Goal: Task Accomplishment & Management: Manage account settings

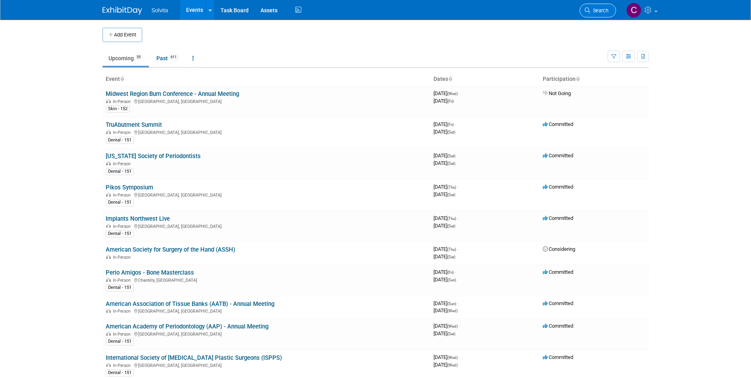
click at [598, 14] on link "Search" at bounding box center [597, 11] width 36 height 14
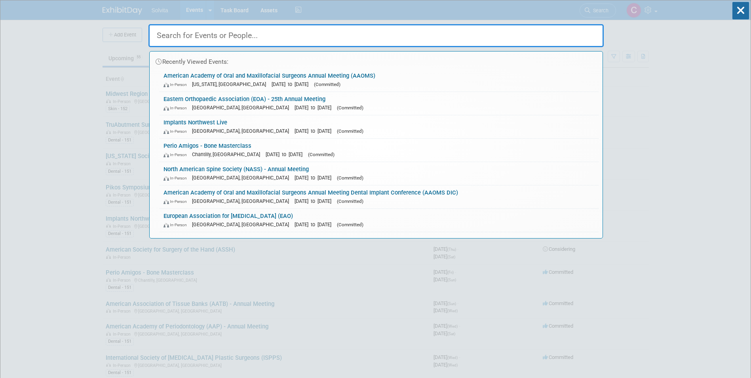
paste input "1,484.82"
type input "1,484.82"
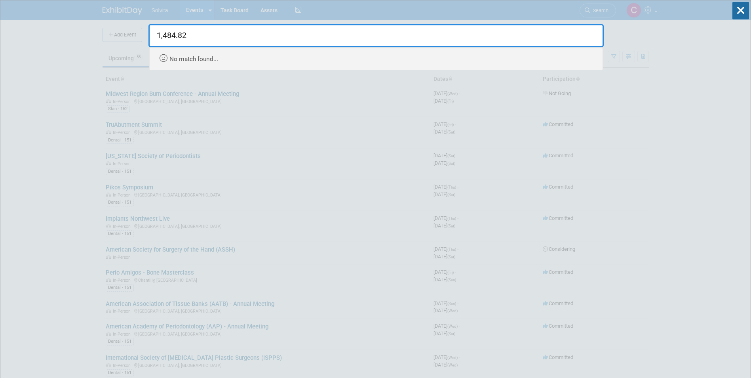
drag, startPoint x: 232, startPoint y: 39, endPoint x: 137, endPoint y: 39, distance: 94.6
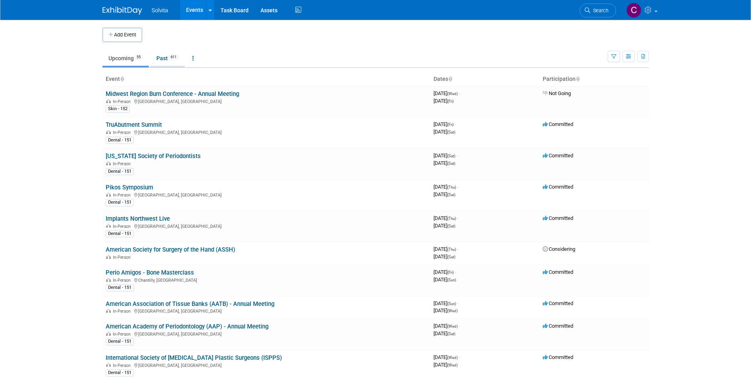
click at [165, 57] on link "Past 611" at bounding box center [167, 58] width 34 height 15
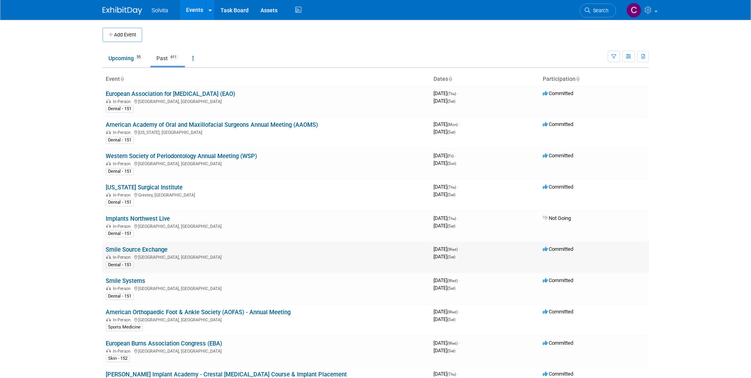
click at [142, 249] on link "Smile Source Exchange" at bounding box center [137, 249] width 62 height 7
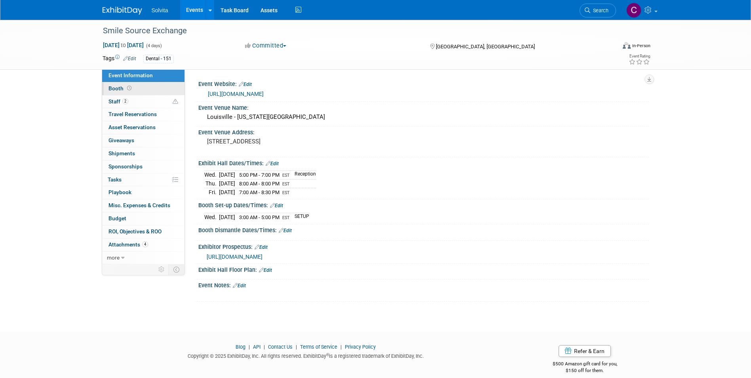
click at [116, 87] on span "Booth" at bounding box center [120, 88] width 25 height 6
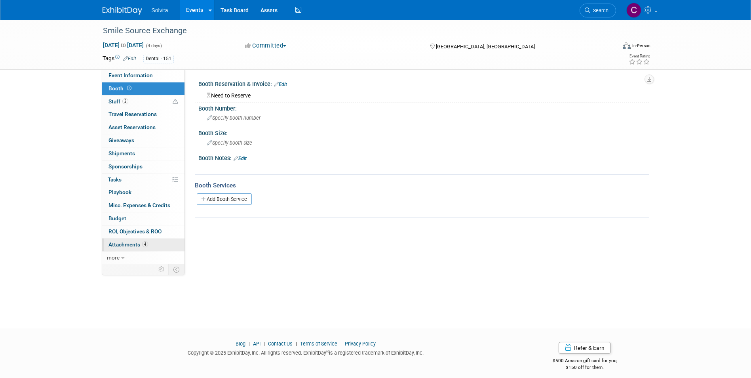
click at [128, 245] on span "Attachments 4" at bounding box center [128, 244] width 40 height 6
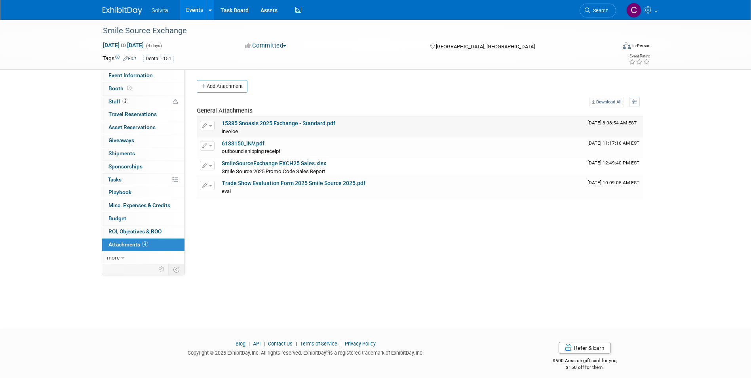
click at [241, 121] on link "15385 Snoasis 2025 Exchange - Standard.pdf" at bounding box center [279, 123] width 114 height 6
drag, startPoint x: 118, startPoint y: 87, endPoint x: 169, endPoint y: 85, distance: 50.7
click at [118, 87] on span "Booth" at bounding box center [120, 88] width 25 height 6
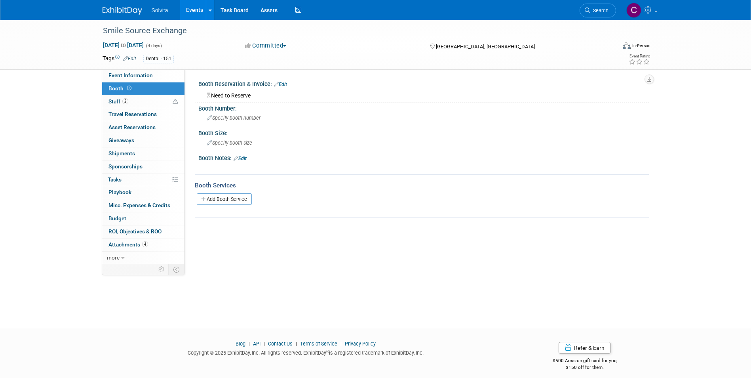
click at [283, 84] on link "Edit" at bounding box center [280, 85] width 13 height 6
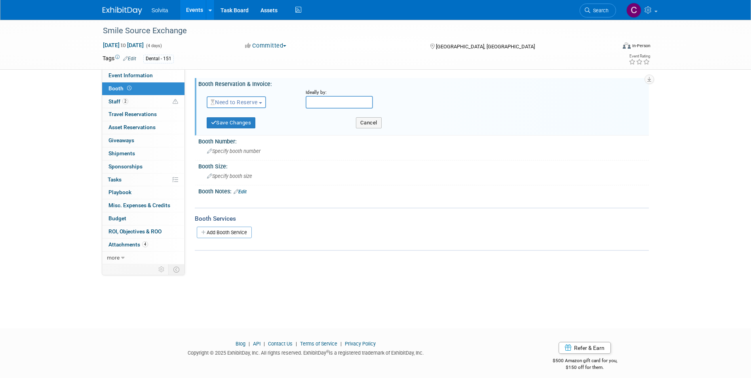
click at [246, 99] on span "Need to Reserve" at bounding box center [234, 102] width 47 height 6
click at [246, 127] on link "Reserved" at bounding box center [249, 126] width 85 height 11
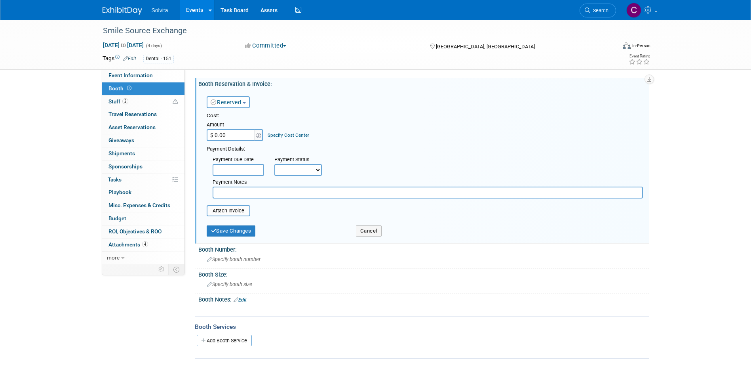
click at [233, 134] on input "$ 0.00" at bounding box center [231, 135] width 49 height 12
type input "$ 9,000.00"
click at [285, 169] on select "Not Paid Yet Partially Paid Paid in Full" at bounding box center [297, 170] width 47 height 12
select select "1"
click at [274, 164] on select "Not Paid Yet Partially Paid Paid in Full" at bounding box center [297, 170] width 47 height 12
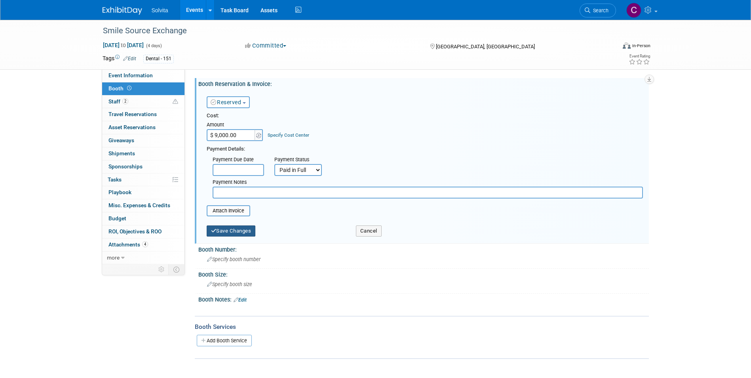
click at [231, 233] on button "Save Changes" at bounding box center [231, 230] width 49 height 11
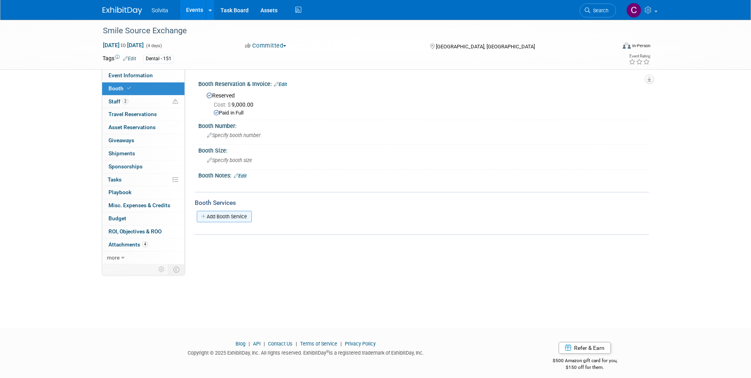
click at [235, 218] on link "Add Booth Service" at bounding box center [224, 216] width 55 height 11
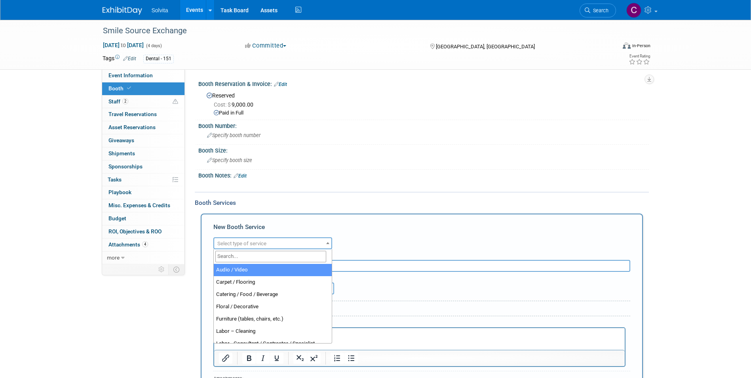
click at [244, 240] on span "Select type of service" at bounding box center [241, 243] width 49 height 6
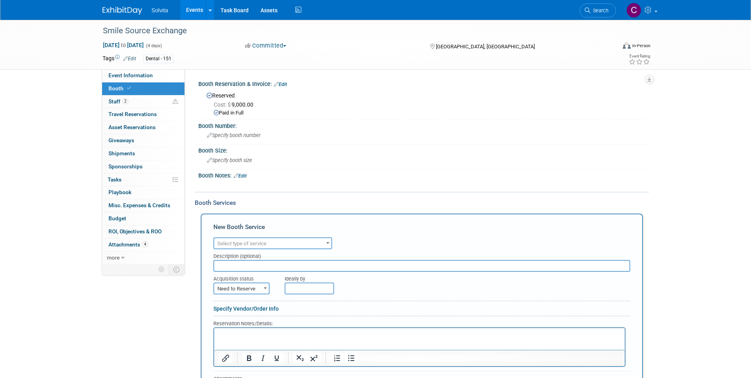
click at [404, 182] on div at bounding box center [383, 185] width 357 height 8
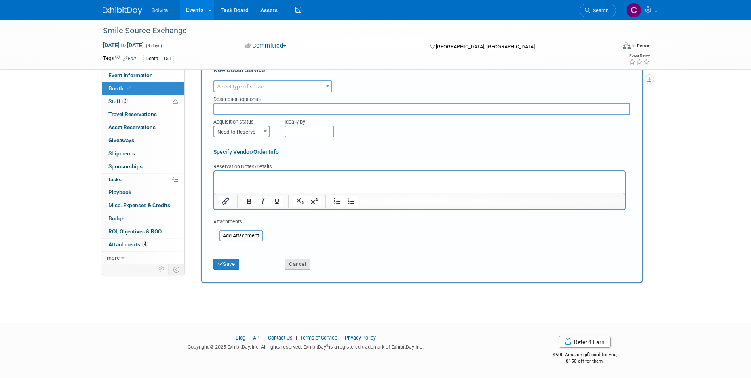
click at [296, 260] on button "Cancel" at bounding box center [298, 263] width 26 height 11
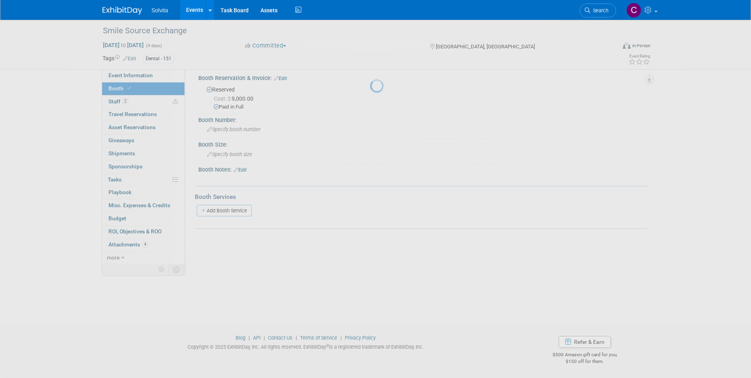
scroll to position [6, 0]
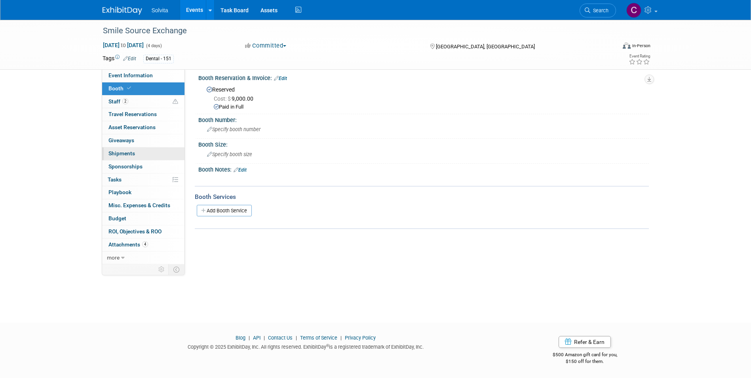
click at [127, 154] on span "Shipments 0" at bounding box center [121, 153] width 27 height 6
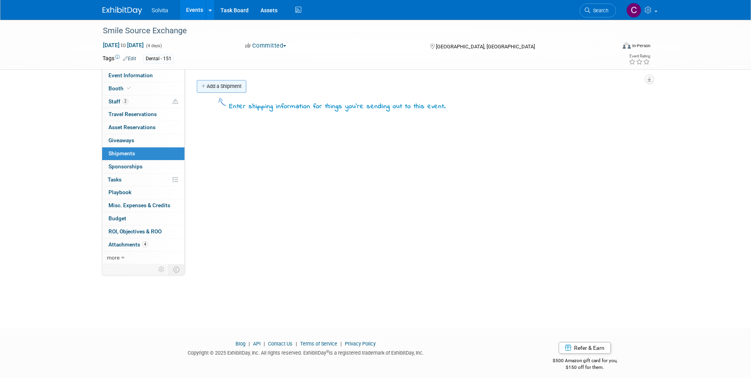
click at [232, 87] on link "Add a Shipment" at bounding box center [221, 86] width 49 height 13
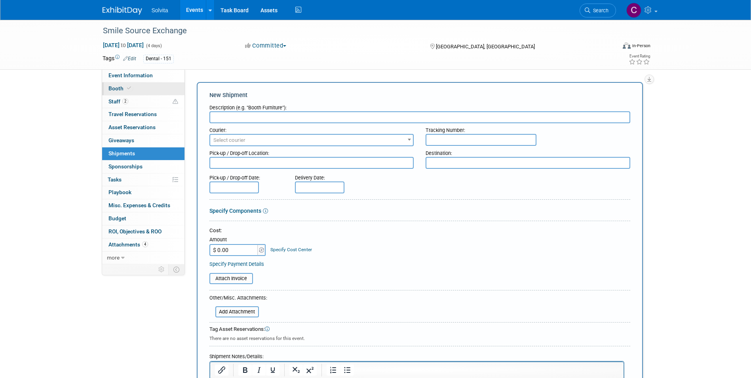
click at [114, 87] on span "Booth" at bounding box center [120, 88] width 24 height 6
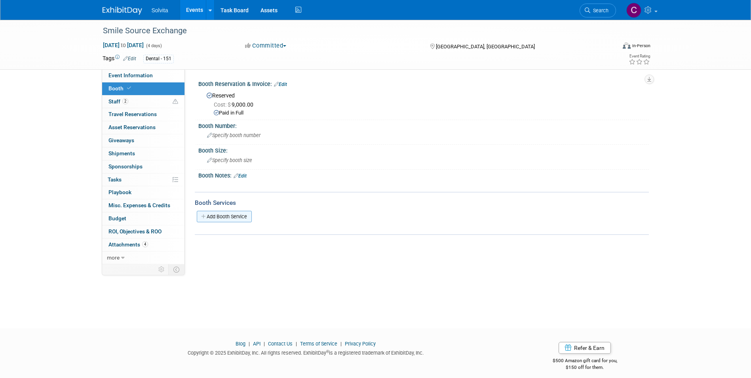
click at [231, 215] on link "Add Booth Service" at bounding box center [224, 216] width 55 height 11
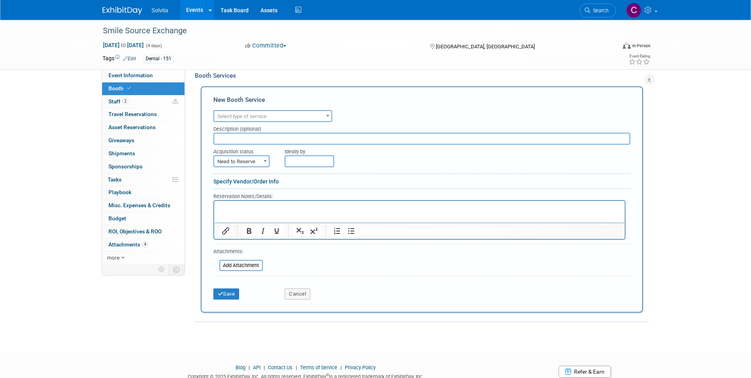
scroll to position [157, 0]
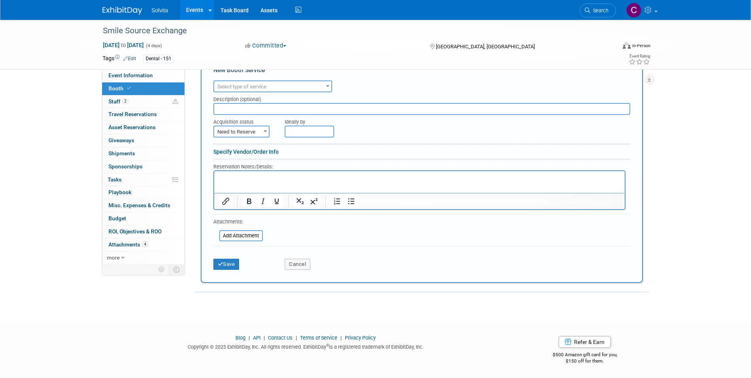
click at [273, 87] on span "Select type of service" at bounding box center [272, 86] width 117 height 11
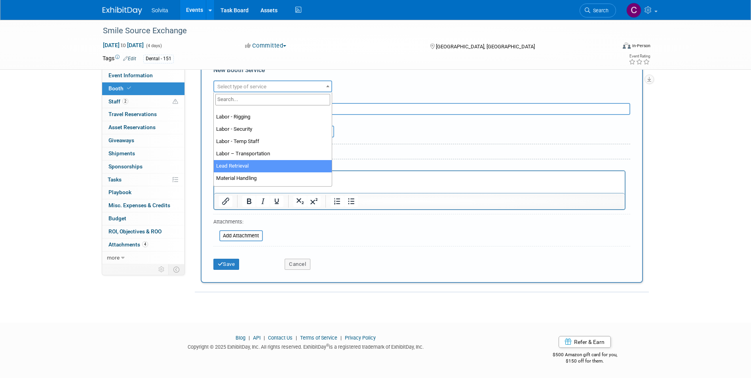
scroll to position [158, 0]
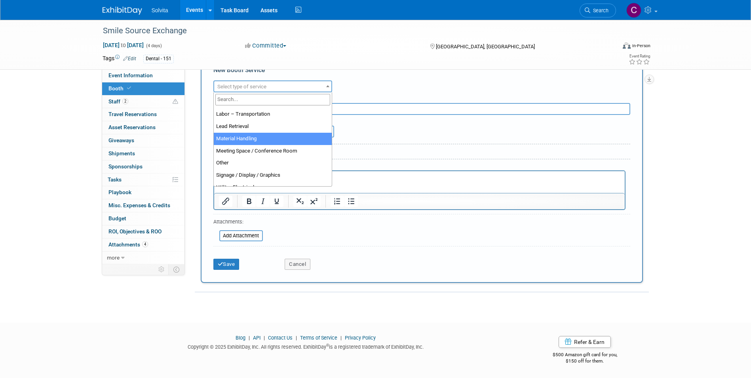
select select "10"
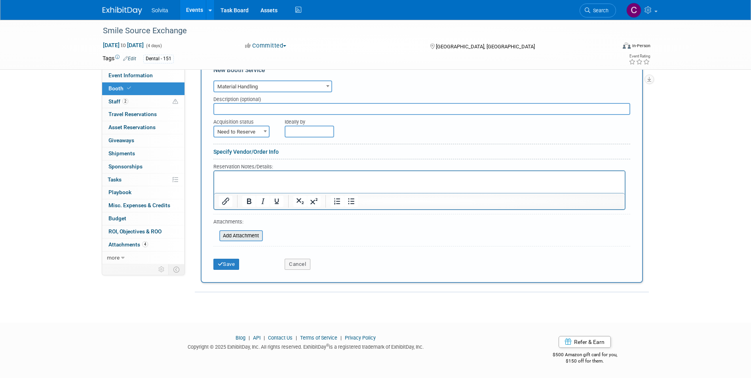
click at [253, 236] on input "file" at bounding box center [215, 235] width 94 height 9
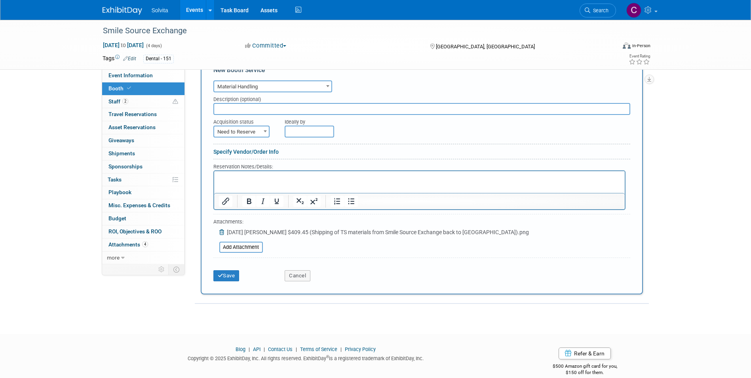
click at [267, 112] on input "text" at bounding box center [421, 109] width 417 height 12
paste input "A/V for AAP Corporate Forums"
type input "A/V for AAP Corporate Forums"
drag, startPoint x: 301, startPoint y: 110, endPoint x: 197, endPoint y: 108, distance: 104.1
click at [197, 108] on div "Booth Services Add Booth Service New Booth Service Audio / Video Carpet / Floor…" at bounding box center [422, 169] width 454 height 269
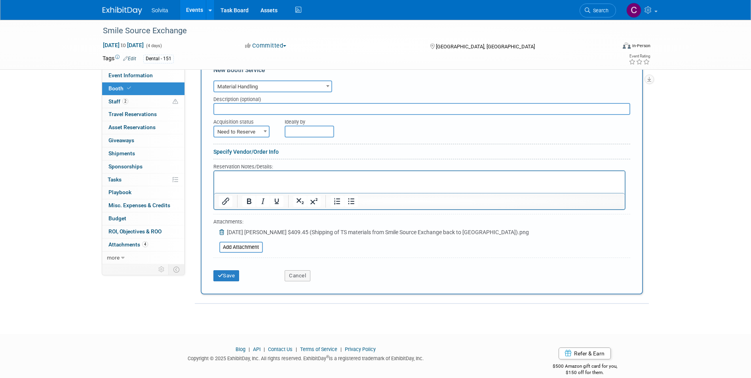
click at [257, 128] on span "Need to Reserve" at bounding box center [241, 131] width 55 height 11
select select "2"
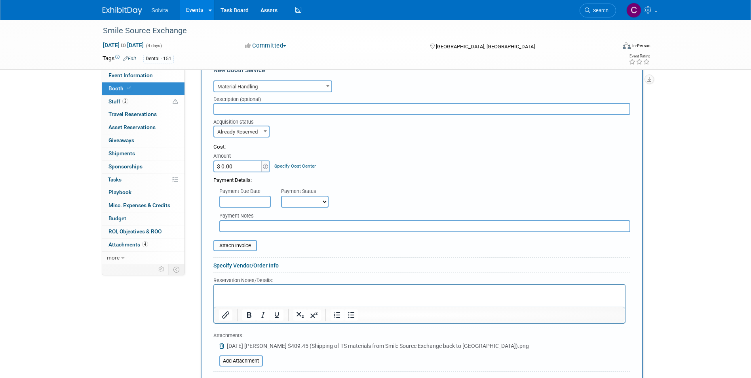
click at [243, 163] on input "$ 0.00" at bounding box center [237, 166] width 49 height 12
type input "$ 409.45"
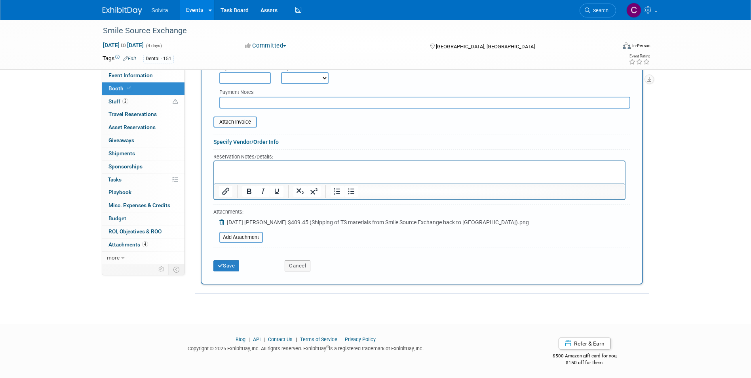
scroll to position [282, 0]
drag, startPoint x: 230, startPoint y: 260, endPoint x: 236, endPoint y: 260, distance: 5.9
click at [232, 260] on button "Save" at bounding box center [226, 263] width 26 height 11
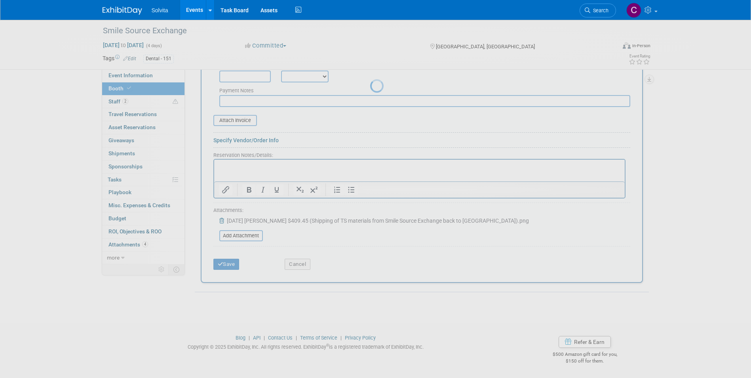
scroll to position [6, 0]
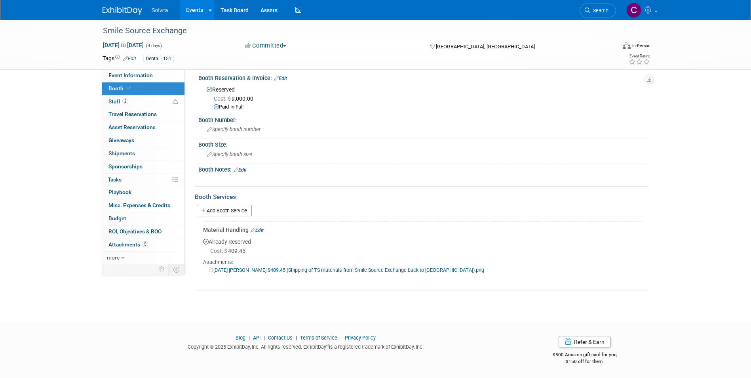
click at [195, 11] on link "Events" at bounding box center [194, 10] width 29 height 20
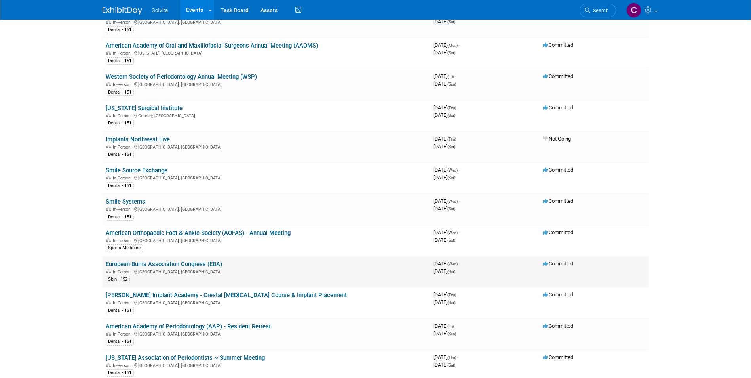
scroll to position [119, 0]
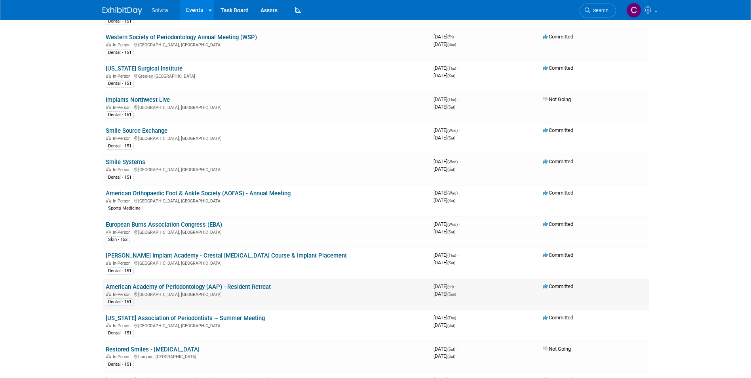
click at [219, 287] on link "American Academy of Periodontology (AAP) - Resident Retreat" at bounding box center [188, 286] width 165 height 7
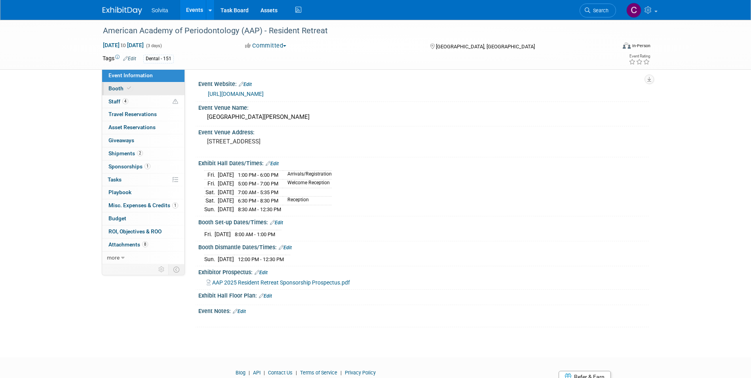
click at [113, 86] on span "Booth" at bounding box center [120, 88] width 24 height 6
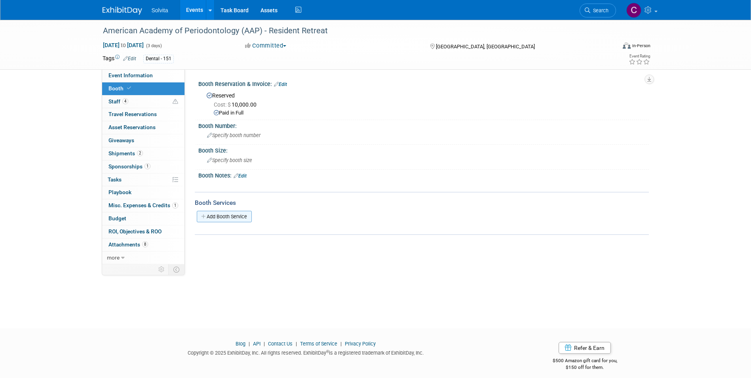
click at [224, 219] on link "Add Booth Service" at bounding box center [224, 216] width 55 height 11
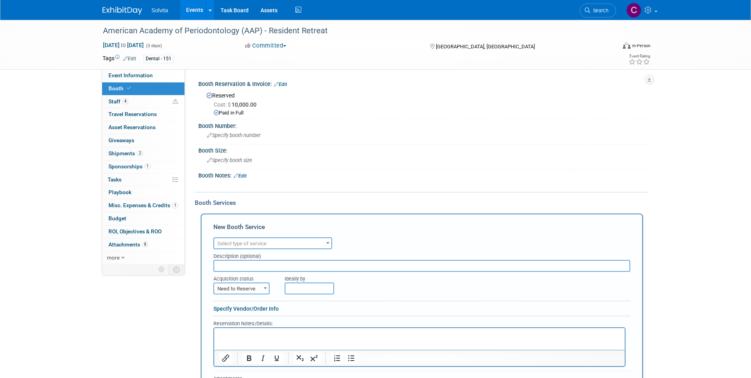
click at [306, 244] on span "Select type of service" at bounding box center [272, 243] width 117 height 11
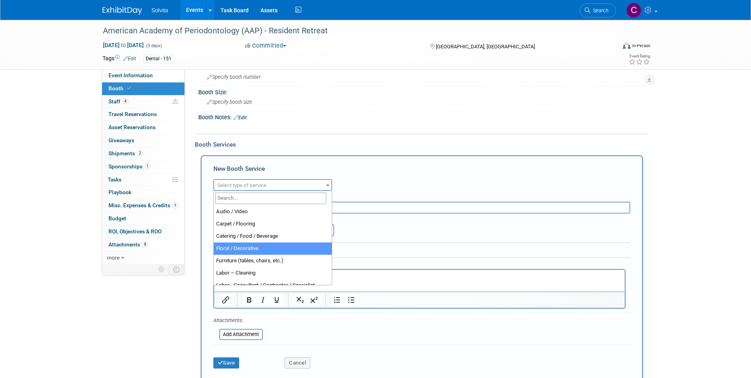
scroll to position [40, 0]
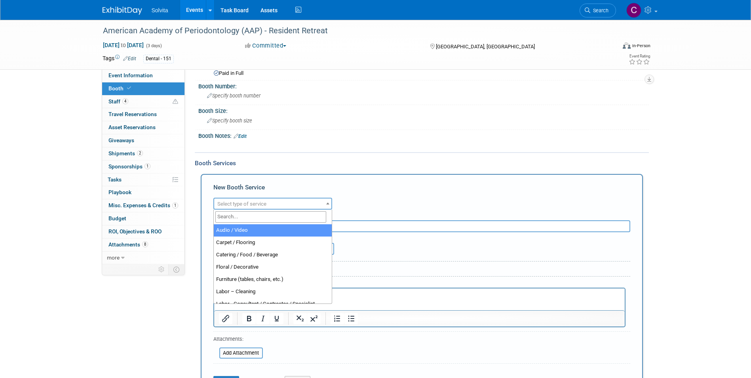
select select "2"
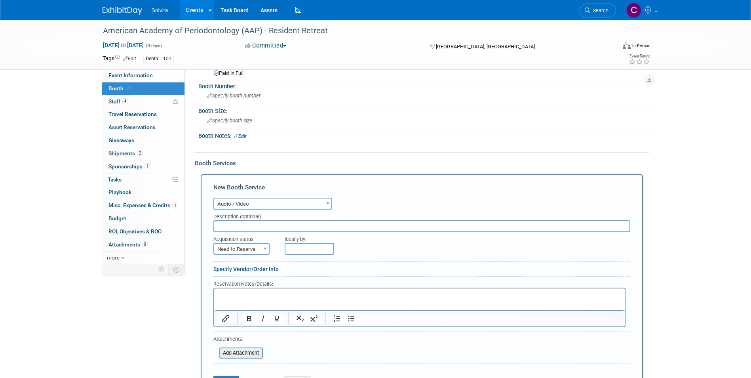
click at [247, 354] on input "file" at bounding box center [215, 352] width 94 height 9
click at [245, 249] on span "Need to Reserve" at bounding box center [241, 248] width 55 height 11
select select "2"
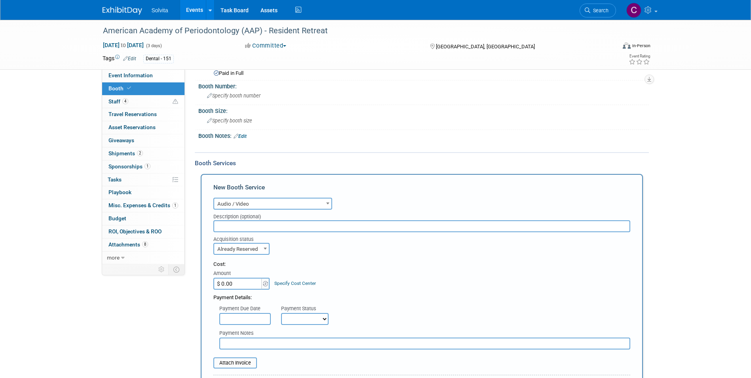
click at [241, 283] on input "$ 0.00" at bounding box center [237, 283] width 49 height 12
type input "$ 11,308.25"
click at [313, 314] on select "Not Paid Yet Partially Paid Paid in Full" at bounding box center [304, 319] width 47 height 12
click at [372, 319] on div "Payment Due Date Payment Status Not Paid Yet Partially Paid Paid in Full Next P…" at bounding box center [421, 312] width 429 height 23
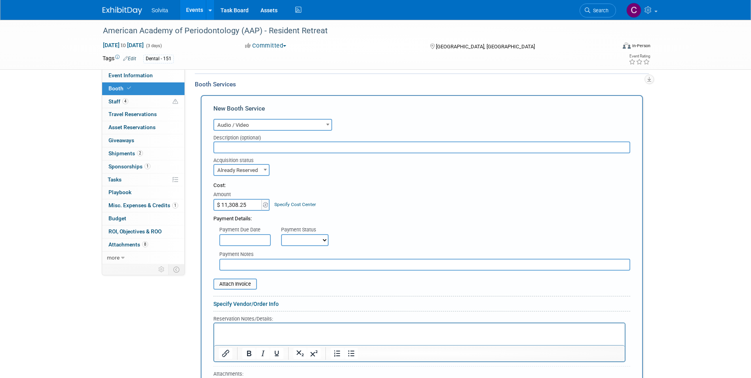
scroll to position [119, 0]
click at [242, 280] on input "file" at bounding box center [209, 283] width 94 height 9
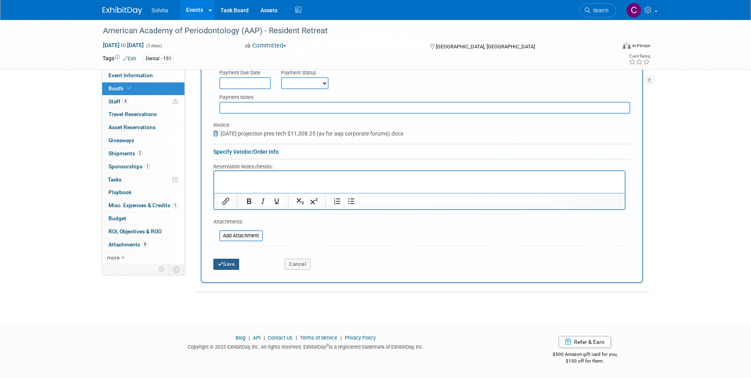
click at [228, 264] on button "Save" at bounding box center [226, 263] width 26 height 11
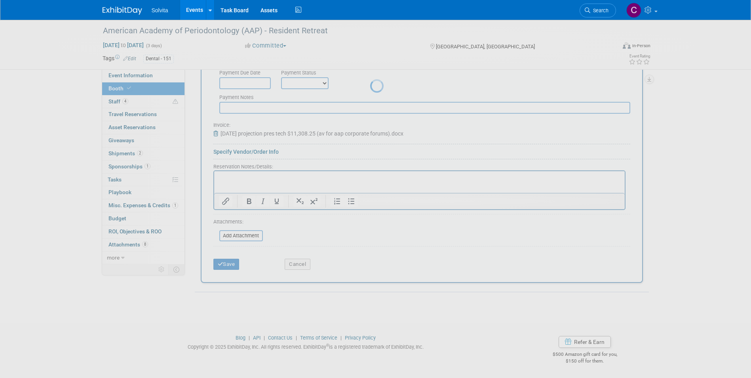
scroll to position [6, 0]
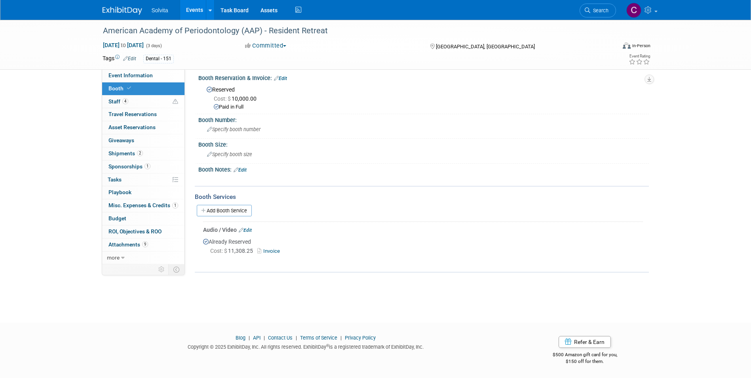
drag, startPoint x: 222, startPoint y: 209, endPoint x: 239, endPoint y: 208, distance: 16.7
click at [222, 209] on link "Add Booth Service" at bounding box center [224, 210] width 55 height 11
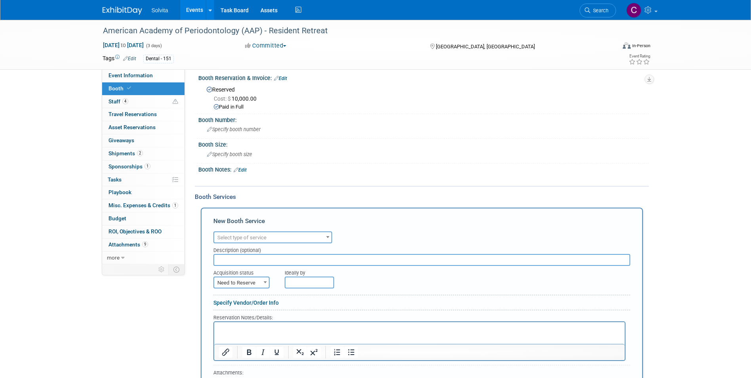
scroll to position [0, 0]
click at [285, 244] on div "Description (optional)" at bounding box center [421, 248] width 417 height 11
click at [289, 233] on span "Select type of service" at bounding box center [272, 237] width 117 height 11
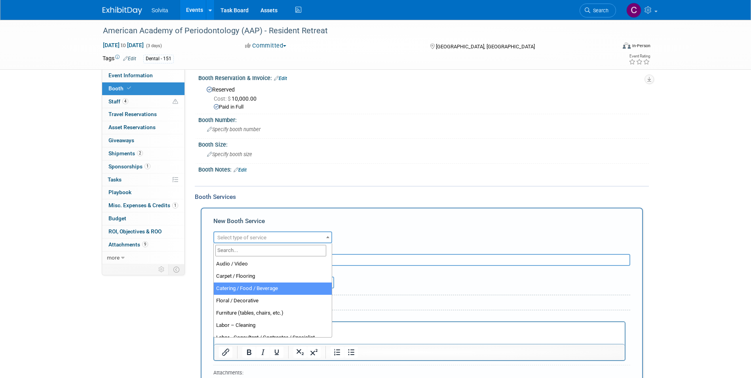
select select "22"
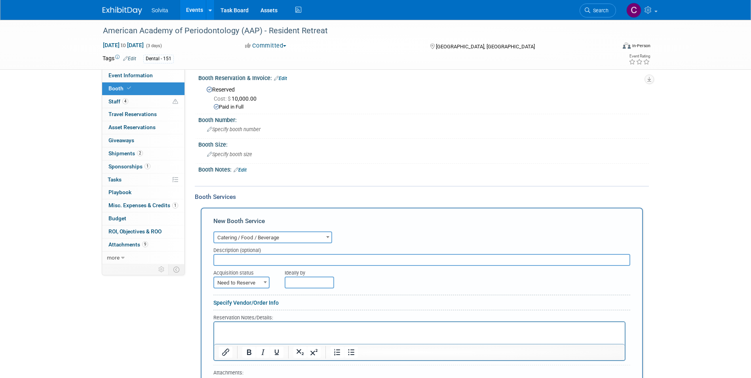
click at [264, 283] on span at bounding box center [265, 282] width 8 height 10
select select "2"
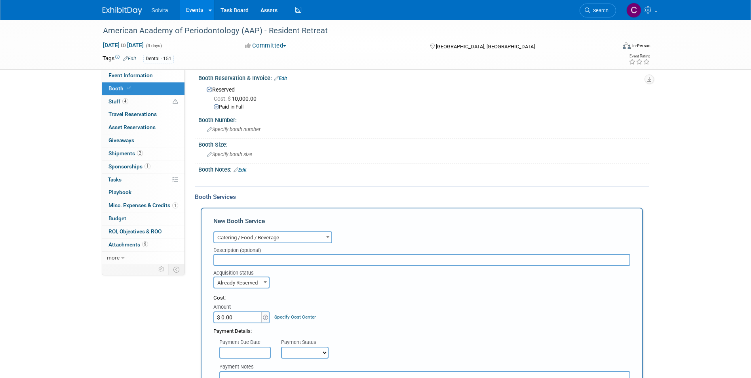
click at [239, 316] on input "$ 0.00" at bounding box center [237, 317] width 49 height 12
type input "$ 2,033.44"
click at [263, 318] on img at bounding box center [265, 317] width 5 height 6
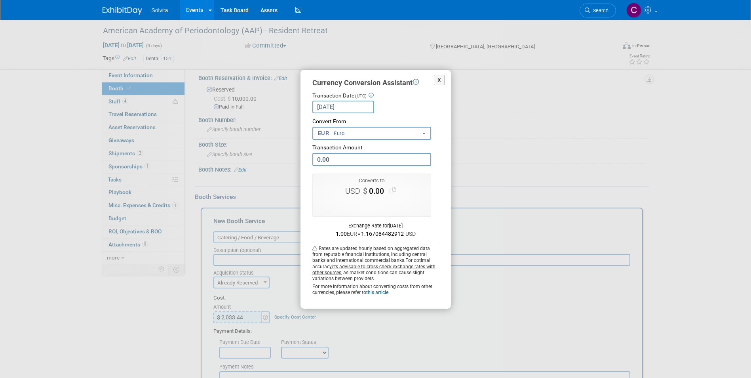
click at [361, 136] on button "EUR Euro" at bounding box center [371, 133] width 119 height 13
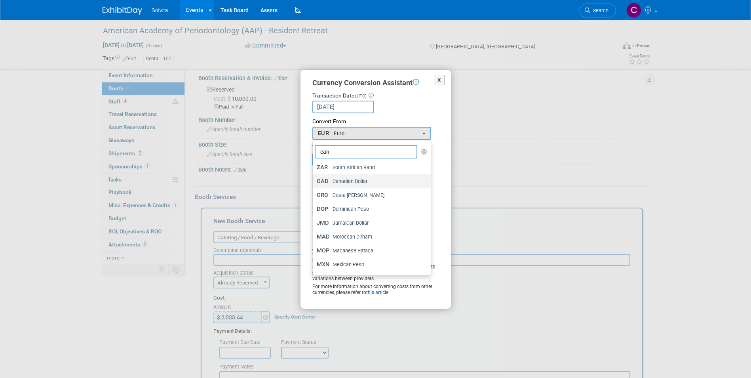
type input "can"
click at [351, 180] on span "Canadian Dollar" at bounding box center [349, 181] width 35 height 7
click at [314, 180] on input "CAD Canadian Dollar" at bounding box center [311, 180] width 5 height 5
select select "36"
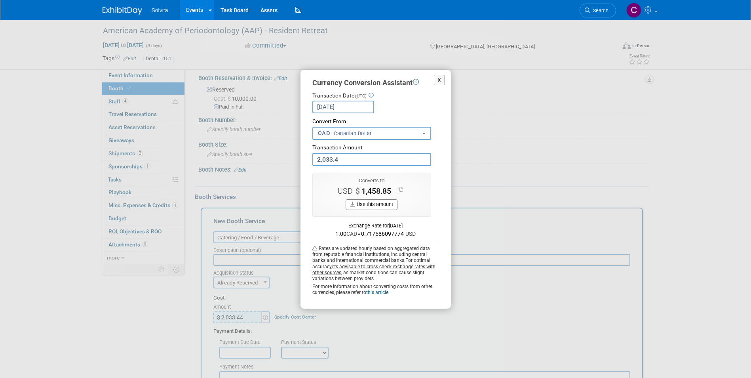
type input "2,033.44"
click at [371, 204] on button "Use this amount" at bounding box center [372, 204] width 52 height 11
type input "$ 1,459.17"
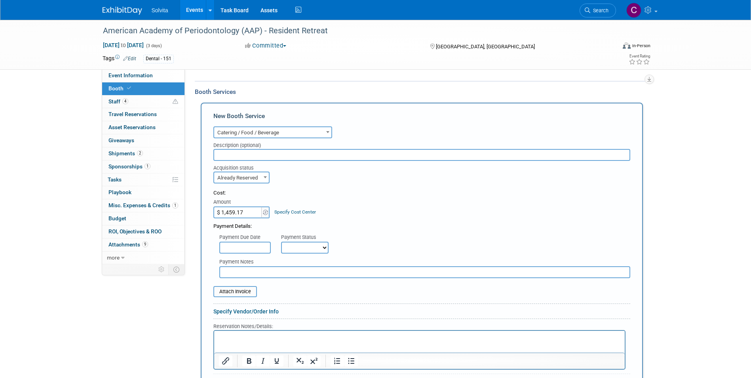
scroll to position [125, 0]
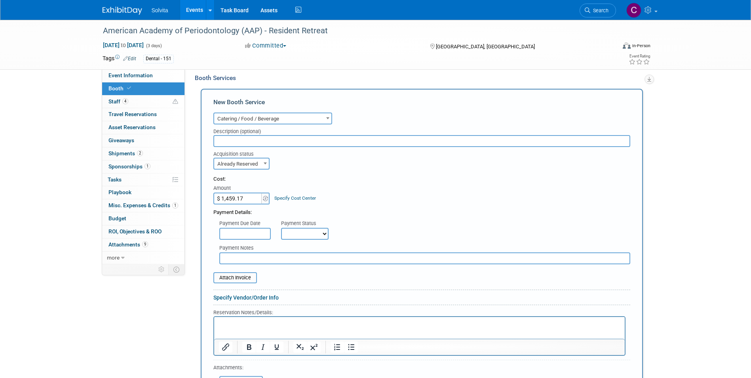
click at [273, 323] on p "Rich Text Area. Press ALT-0 for help." at bounding box center [418, 323] width 401 height 8
drag, startPoint x: 257, startPoint y: 320, endPoint x: 407, endPoint y: 638, distance: 351.6
click at [214, 321] on html "F&B for AAP corporate forums" at bounding box center [419, 321] width 410 height 11
paste body "Rich Text Area. Press ALT-0 for help."
drag, startPoint x: 365, startPoint y: 323, endPoint x: 421, endPoint y: 644, distance: 325.1
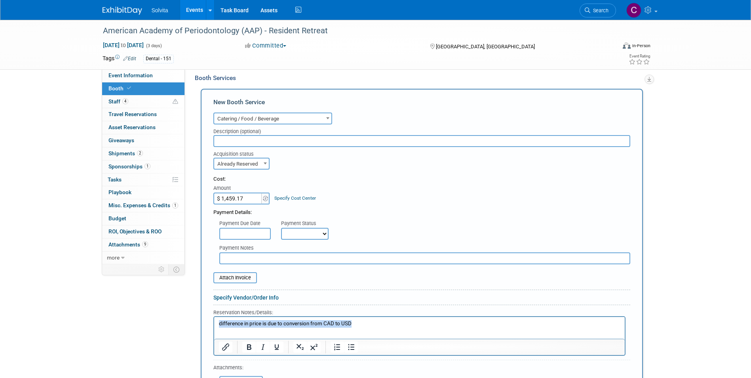
click at [214, 319] on html "difference in price is due to conversion from CAD to USD" at bounding box center [419, 321] width 410 height 11
click at [324, 256] on input "text" at bounding box center [424, 258] width 411 height 12
click at [325, 258] on input "text" at bounding box center [424, 258] width 411 height 12
click at [304, 253] on input "text" at bounding box center [424, 258] width 411 height 12
click at [304, 256] on input "text" at bounding box center [424, 258] width 411 height 12
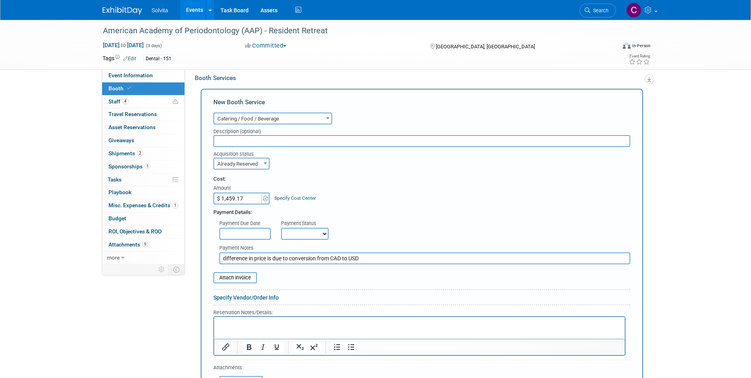
type input "difference in price is due to conversion from CAD to USD"
drag, startPoint x: 322, startPoint y: 233, endPoint x: 322, endPoint y: 238, distance: 5.1
click at [322, 233] on select "Not Paid Yet Partially Paid Paid in Full" at bounding box center [304, 234] width 47 height 12
select select "1"
click at [281, 228] on select "Not Paid Yet Partially Paid Paid in Full" at bounding box center [304, 234] width 47 height 12
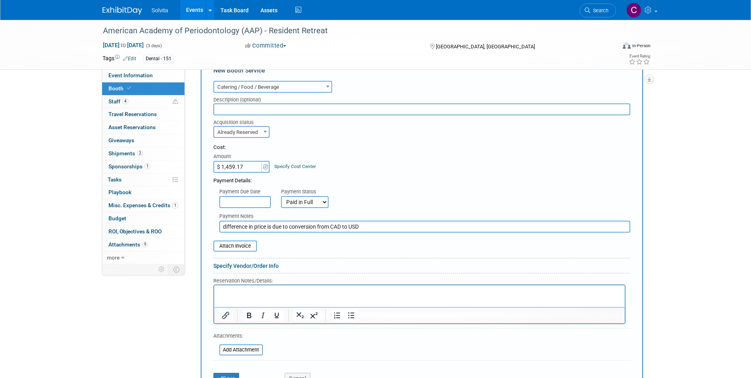
scroll to position [204, 0]
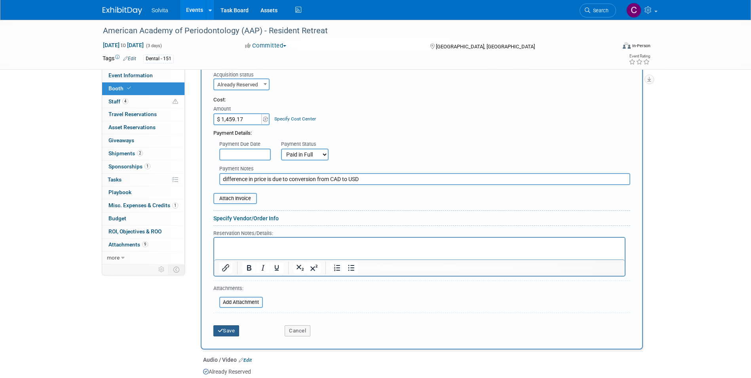
click at [232, 328] on button "Save" at bounding box center [226, 330] width 26 height 11
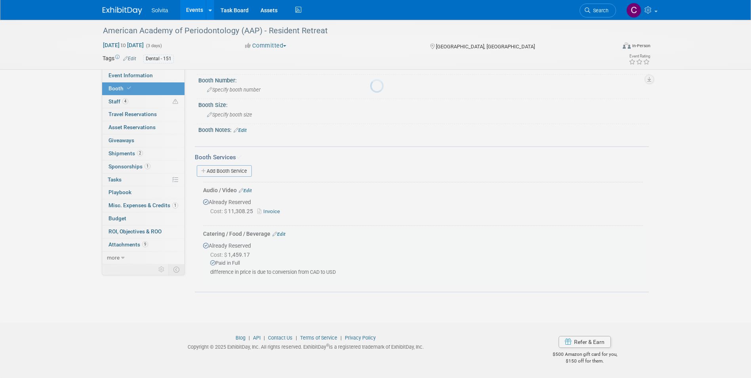
scroll to position [45, 0]
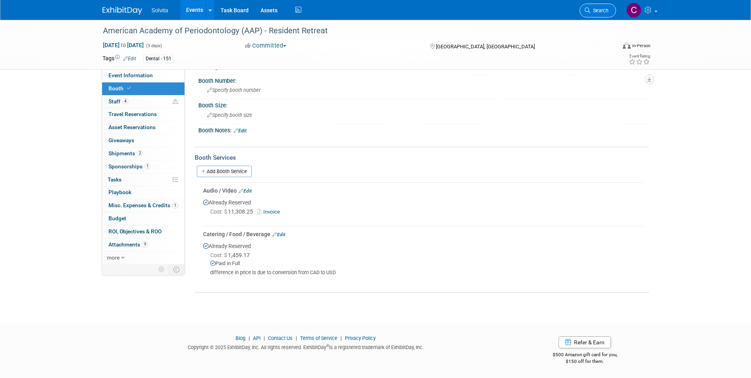
click at [596, 9] on span "Search" at bounding box center [599, 11] width 18 height 6
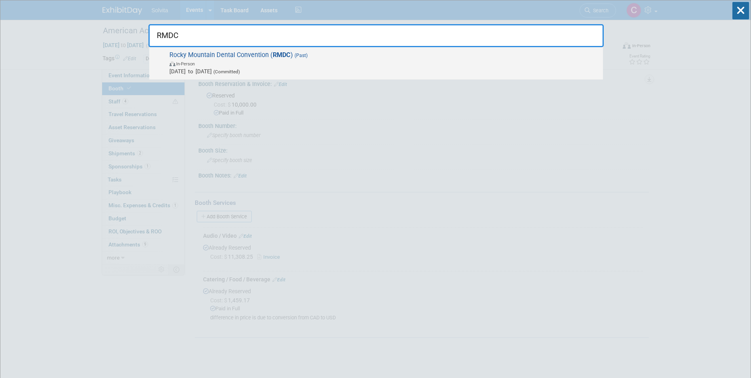
type input "RMDC"
click at [273, 53] on strong "RMDC" at bounding box center [282, 55] width 18 height 8
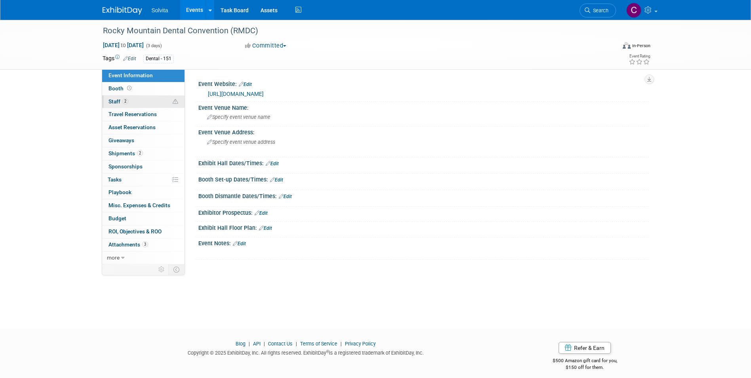
click at [118, 100] on span "Staff 2" at bounding box center [118, 101] width 20 height 6
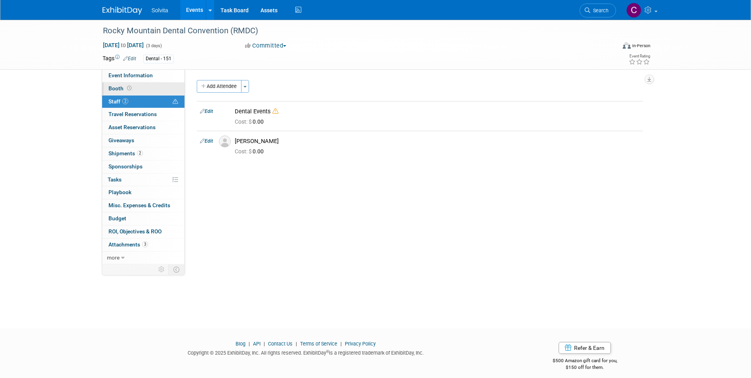
click at [116, 89] on span "Booth" at bounding box center [120, 88] width 25 height 6
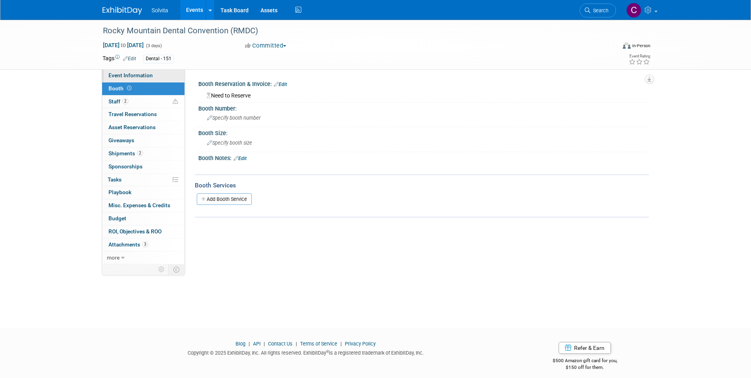
click at [146, 77] on span "Event Information" at bounding box center [130, 75] width 44 height 6
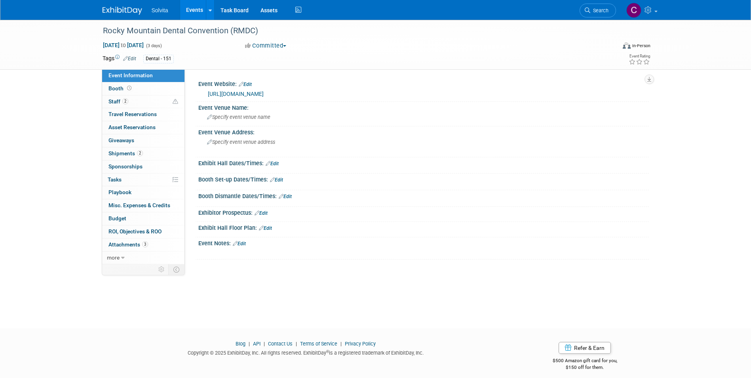
click at [255, 95] on link "[URL][DOMAIN_NAME]" at bounding box center [236, 94] width 56 height 6
click at [131, 243] on span "Attachments 3" at bounding box center [128, 244] width 40 height 6
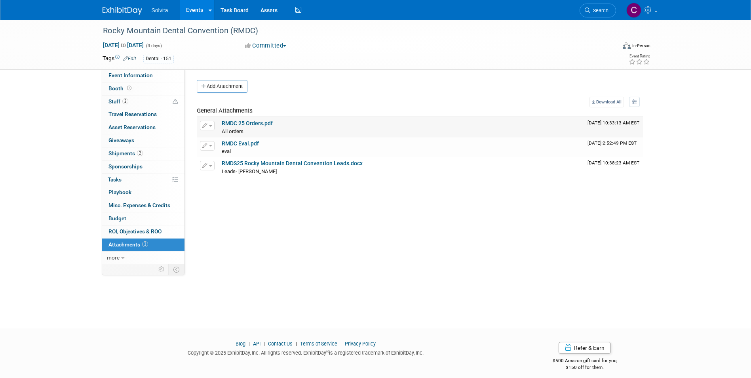
click at [246, 123] on link "RMDC 25 Orders.pdf" at bounding box center [247, 123] width 51 height 6
click at [120, 256] on link "more" at bounding box center [143, 257] width 82 height 13
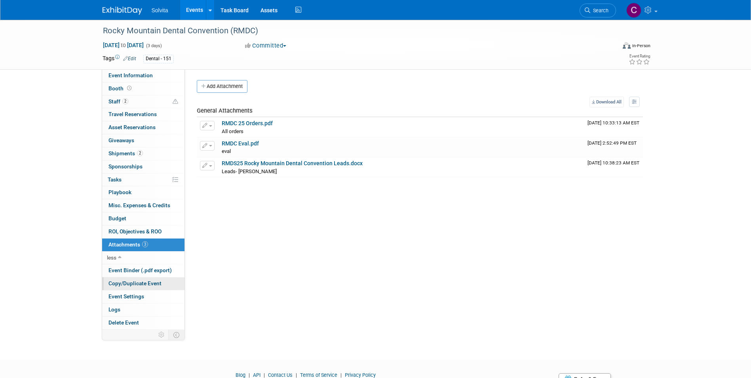
click at [121, 281] on span "Copy/Duplicate Event" at bounding box center [134, 283] width 53 height 6
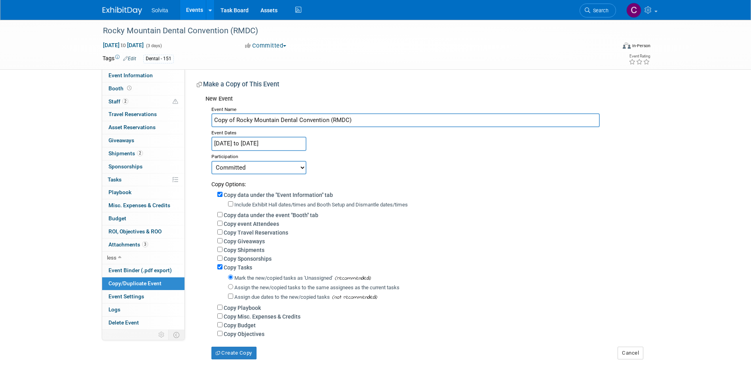
drag, startPoint x: 237, startPoint y: 120, endPoint x: 209, endPoint y: 121, distance: 28.5
click at [209, 121] on div "Event Name Copy of Rocky Mountain Dental Convention (RMDC) Event Dates [DATE] t…" at bounding box center [423, 231] width 437 height 255
type input "Rocky Mountain Dental Convention (RMDC)"
click at [237, 144] on input "Jan 23, 2025 to Jan 25, 2025" at bounding box center [258, 144] width 95 height 14
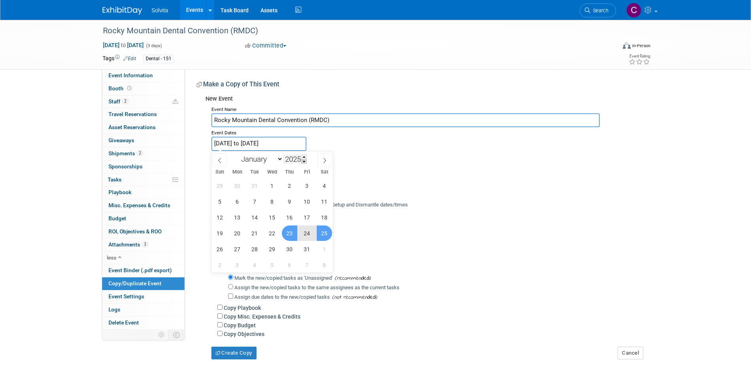
click at [307, 160] on span at bounding box center [304, 161] width 6 height 5
click at [307, 158] on span at bounding box center [304, 156] width 6 height 5
type input "2026"
click at [290, 233] on span "22" at bounding box center [289, 232] width 15 height 15
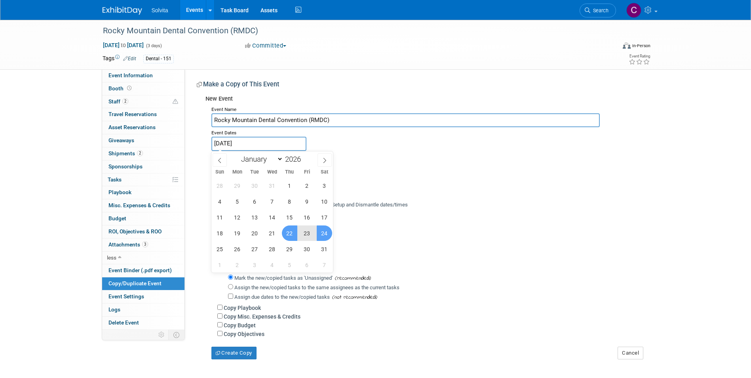
click at [325, 235] on span "24" at bounding box center [324, 232] width 15 height 15
type input "[DATE] to [DATE]"
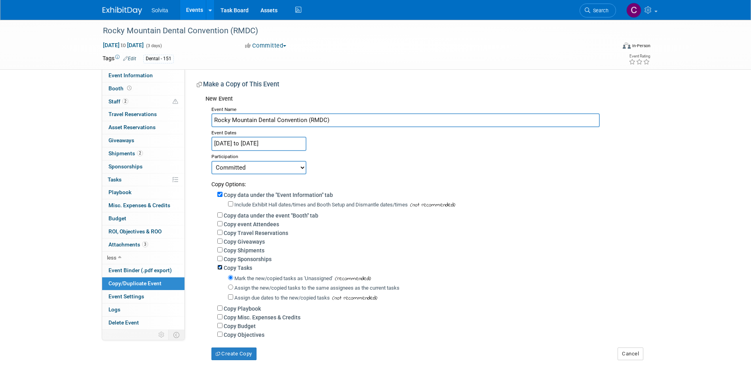
click at [217, 270] on input "Copy Tasks" at bounding box center [219, 266] width 5 height 5
checkbox input "false"
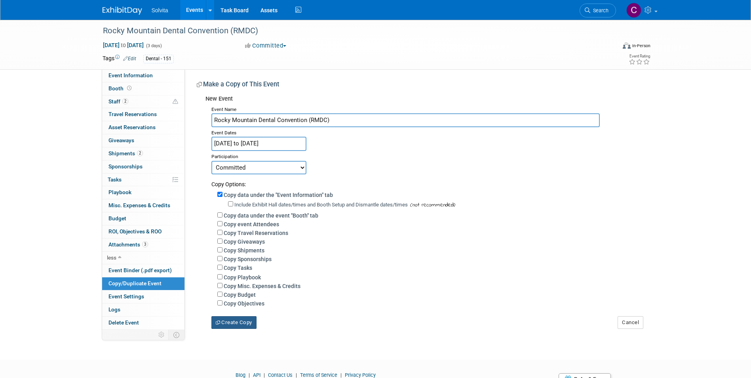
click at [233, 325] on button "Create Copy" at bounding box center [233, 322] width 45 height 13
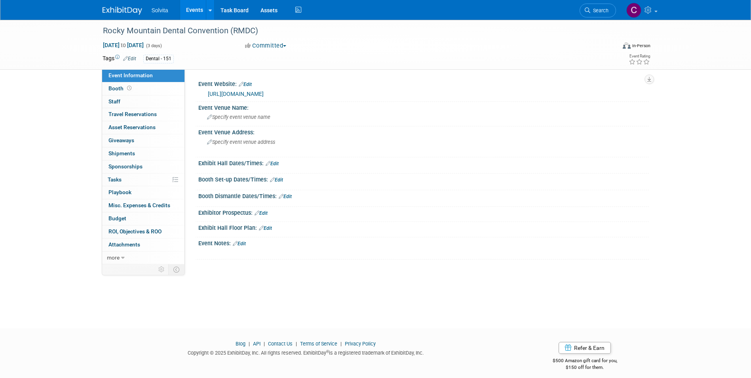
click at [260, 211] on link "Edit" at bounding box center [260, 213] width 13 height 6
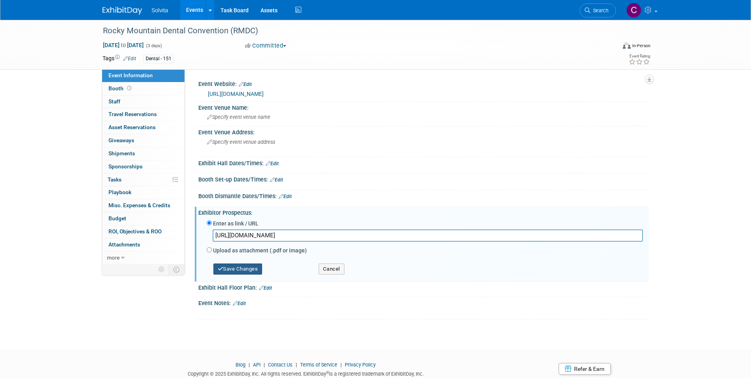
type input "[URL][DOMAIN_NAME]"
click at [253, 269] on button "Save Changes" at bounding box center [237, 268] width 49 height 11
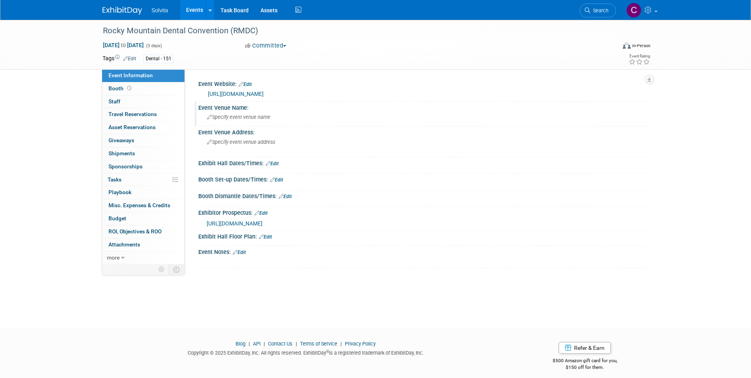
click at [241, 119] on span "Specify event venue name" at bounding box center [238, 117] width 63 height 6
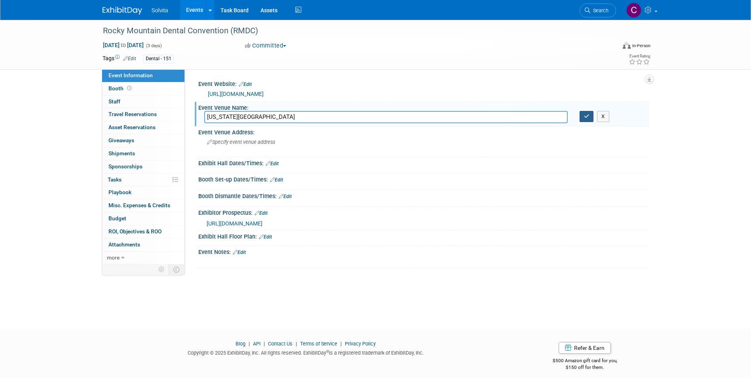
type input "Colorado Convention Center"
click at [583, 114] on button "button" at bounding box center [586, 116] width 14 height 11
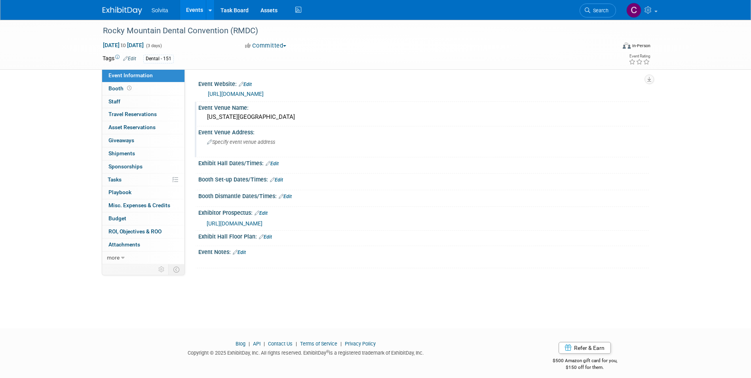
click at [252, 136] on div "Specify event venue address" at bounding box center [292, 145] width 176 height 18
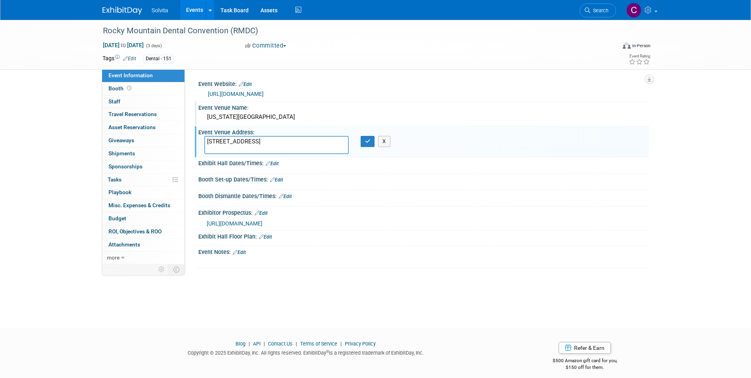
click at [243, 142] on textarea "700 14th St, Denver, CO 80202" at bounding box center [276, 145] width 144 height 18
click at [240, 142] on textarea "700 14th St, Denver, CO 80202" at bounding box center [276, 145] width 144 height 18
type textarea "700 14th St Denver, CO 80202"
click at [366, 145] on button "button" at bounding box center [368, 141] width 14 height 11
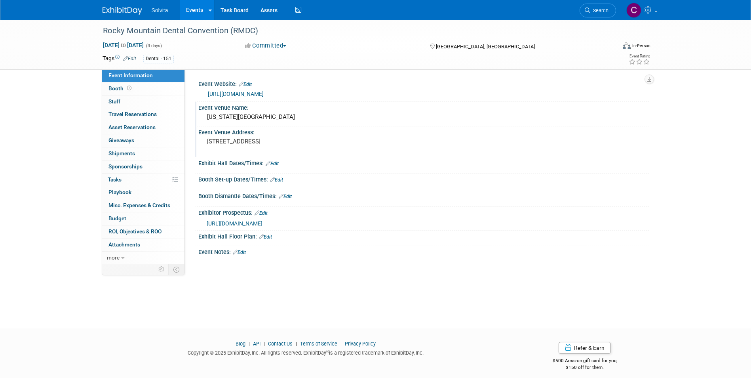
click at [274, 164] on link "Edit" at bounding box center [272, 164] width 13 height 6
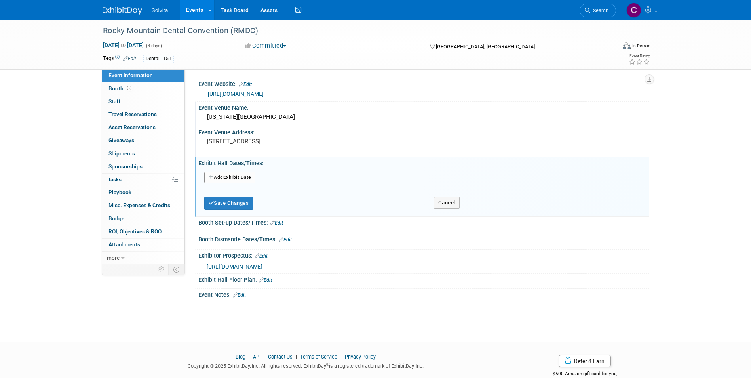
click at [235, 177] on button "Add Another Exhibit Date" at bounding box center [229, 177] width 51 height 12
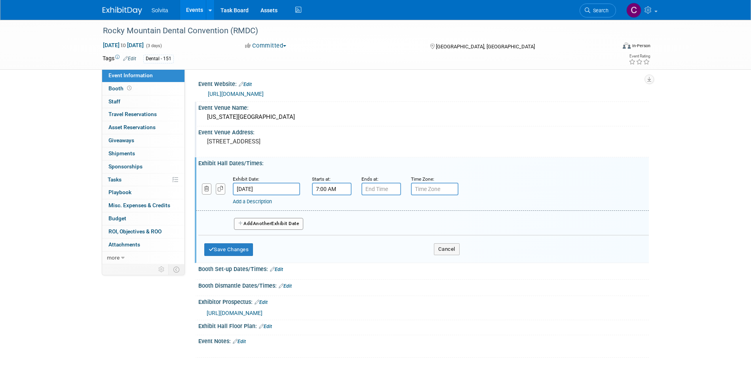
click at [326, 190] on input "7:00 AM" at bounding box center [332, 188] width 40 height 13
click at [367, 226] on span "00" at bounding box center [367, 225] width 15 height 14
click at [408, 209] on td "15" at bounding box center [402, 208] width 25 height 21
type input "7:15 AM"
click at [382, 187] on input "7:00 PM" at bounding box center [381, 188] width 40 height 13
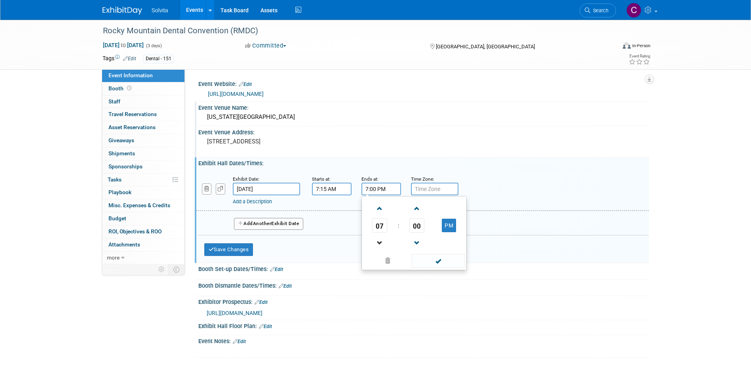
click at [377, 235] on link at bounding box center [379, 242] width 15 height 20
type input "5:00 PM"
click at [427, 262] on span at bounding box center [438, 261] width 53 height 14
click at [258, 223] on span "Another" at bounding box center [262, 223] width 19 height 6
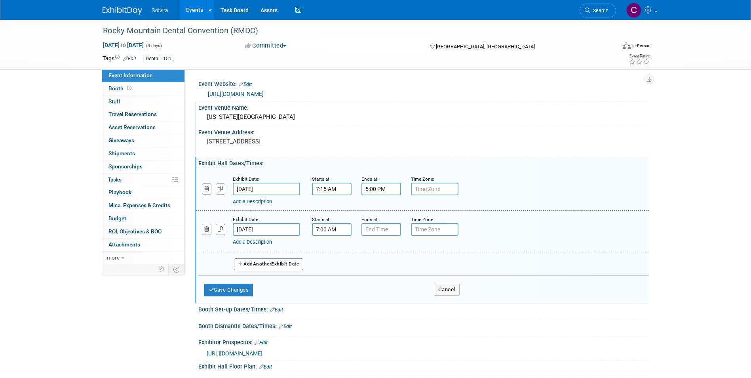
click at [322, 230] on input "7:00 AM" at bounding box center [332, 229] width 40 height 13
click at [366, 270] on span "00" at bounding box center [367, 265] width 15 height 14
click at [400, 248] on td "15" at bounding box center [402, 248] width 25 height 21
type input "7:15 AM"
click at [379, 227] on input "7:00 PM" at bounding box center [381, 229] width 40 height 13
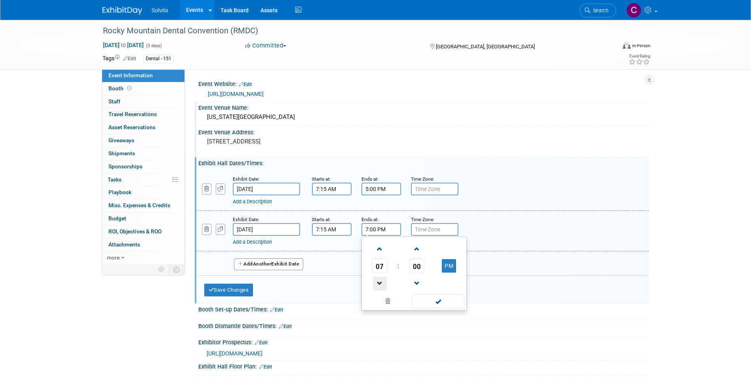
click at [380, 278] on span at bounding box center [380, 283] width 14 height 14
type input "5:00 PM"
click at [432, 304] on span at bounding box center [438, 301] width 53 height 14
click at [251, 263] on button "Add Another Exhibit Date" at bounding box center [269, 264] width 70 height 12
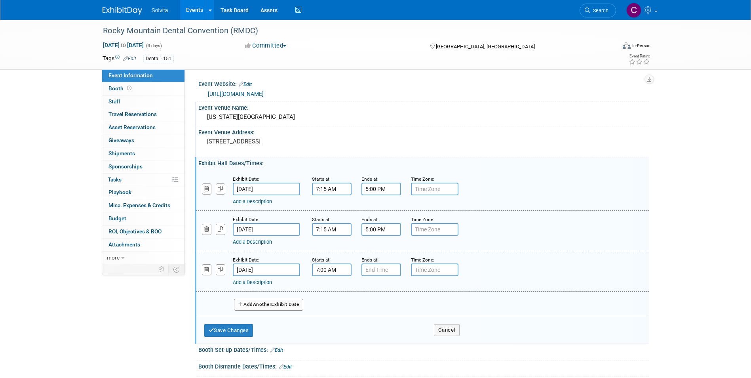
click at [316, 268] on input "7:00 AM" at bounding box center [332, 269] width 40 height 13
click at [366, 305] on span "00" at bounding box center [367, 306] width 15 height 14
click at [396, 290] on td "15" at bounding box center [402, 289] width 25 height 21
type input "7:15 AM"
click at [383, 269] on input "7:00 PM" at bounding box center [381, 269] width 40 height 13
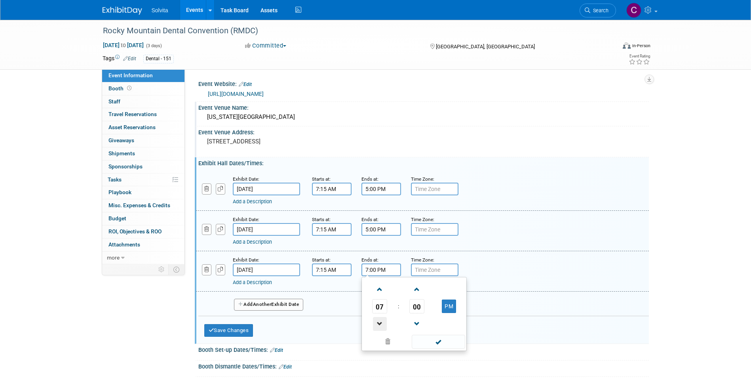
click at [380, 317] on span at bounding box center [380, 324] width 14 height 14
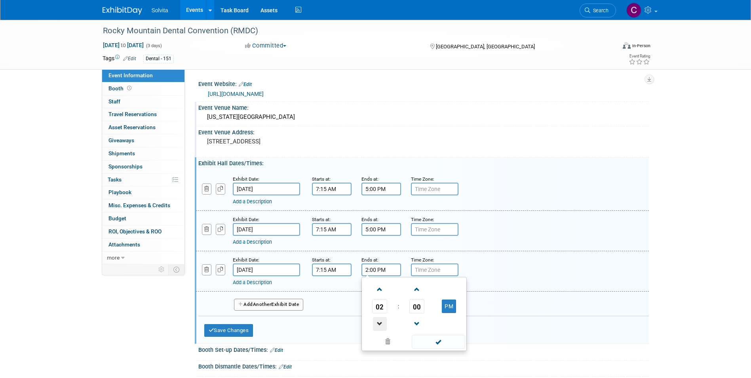
click at [380, 317] on span at bounding box center [380, 324] width 14 height 14
type input "1:00 PM"
click at [433, 337] on span at bounding box center [438, 341] width 53 height 14
click at [236, 328] on button "Save Changes" at bounding box center [228, 330] width 49 height 13
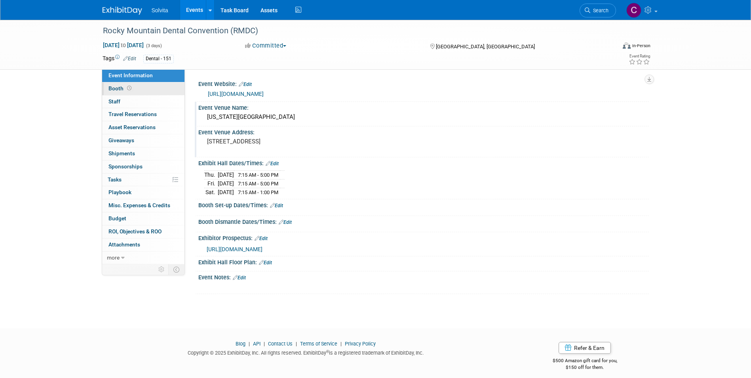
click at [117, 89] on span "Booth" at bounding box center [120, 88] width 25 height 6
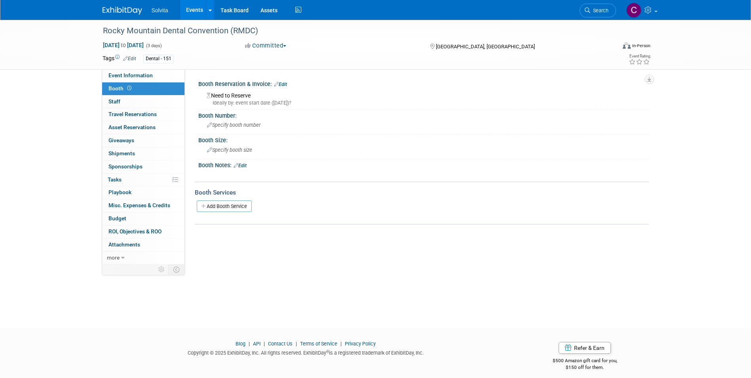
click at [249, 94] on div "Need to Reserve Ideally by: event start date (Thu. Jan 22, 2026)?" at bounding box center [423, 97] width 439 height 17
click at [286, 83] on link "Edit" at bounding box center [280, 85] width 13 height 6
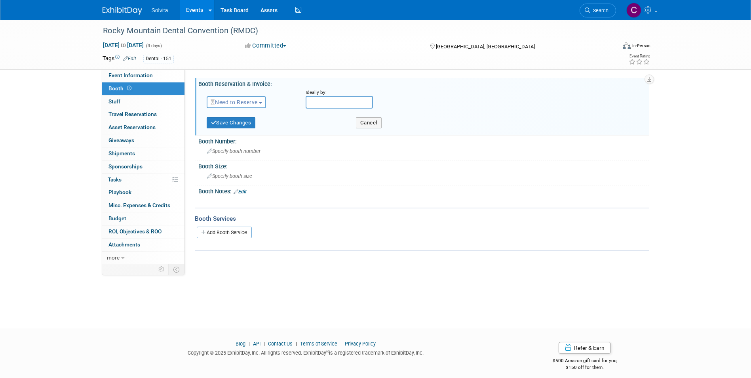
click at [250, 101] on span "Need to Reserve" at bounding box center [234, 102] width 47 height 6
click at [244, 123] on link "Reserved" at bounding box center [249, 126] width 85 height 11
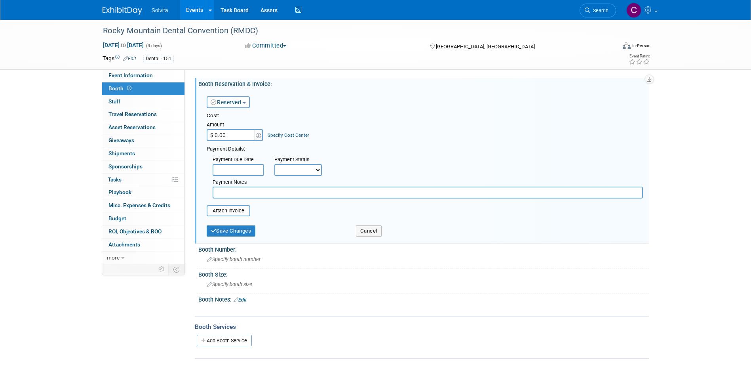
click at [233, 133] on input "$ 0.00" at bounding box center [231, 135] width 49 height 12
type input "$ 2,075.00"
click at [285, 166] on select "Not Paid Yet Partially Paid Paid in Full" at bounding box center [297, 170] width 47 height 12
drag, startPoint x: 302, startPoint y: 145, endPoint x: 298, endPoint y: 147, distance: 4.8
click at [302, 145] on div "Payment Details:" at bounding box center [425, 147] width 436 height 9
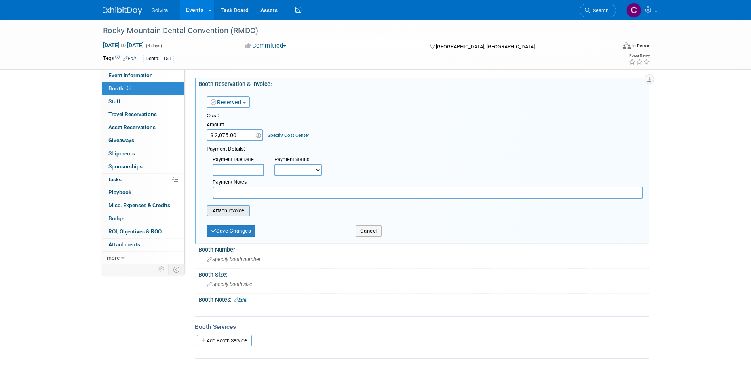
click at [239, 212] on input "file" at bounding box center [202, 210] width 94 height 9
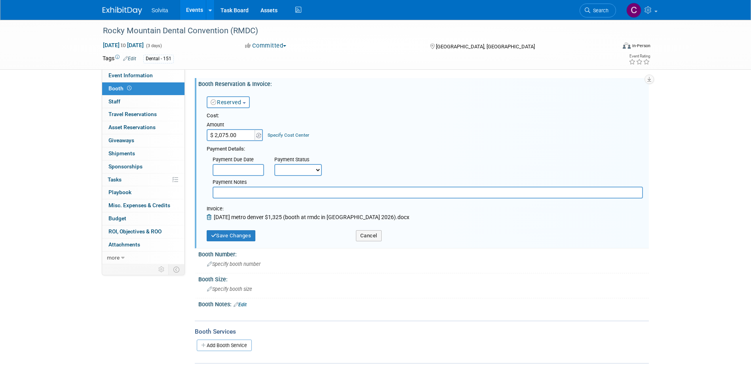
click at [332, 218] on span "09.02.25 metro denver $1,325 (booth at rmdc in denver 2026).docx" at bounding box center [312, 217] width 196 height 6
click at [206, 216] on div "Reserved Need to Reserve Reserved No Reservation Required Ideally by: Cost: Amo…" at bounding box center [423, 167] width 439 height 156
click at [207, 216] on icon at bounding box center [210, 217] width 7 height 6
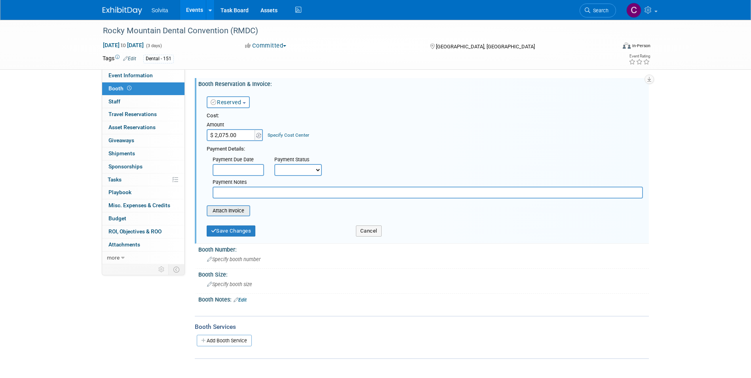
click at [236, 208] on input "file" at bounding box center [202, 210] width 94 height 9
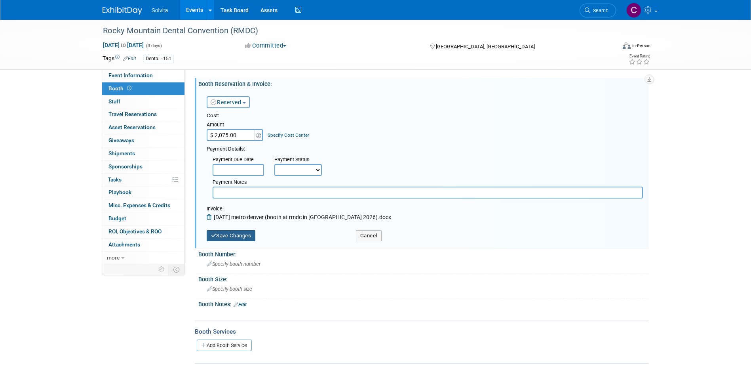
click at [243, 236] on button "Save Changes" at bounding box center [231, 235] width 49 height 11
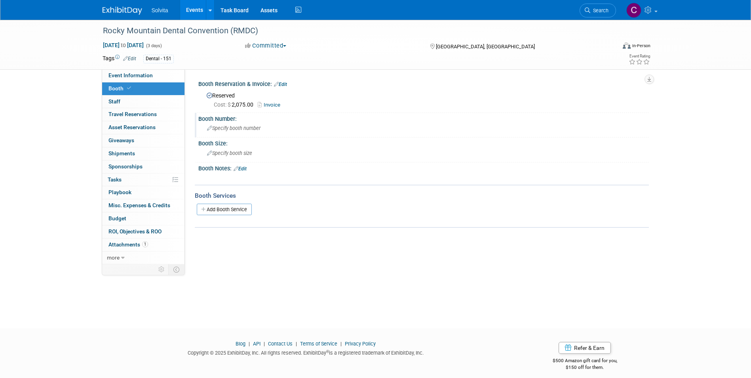
click at [229, 128] on span "Specify booth number" at bounding box center [233, 128] width 53 height 6
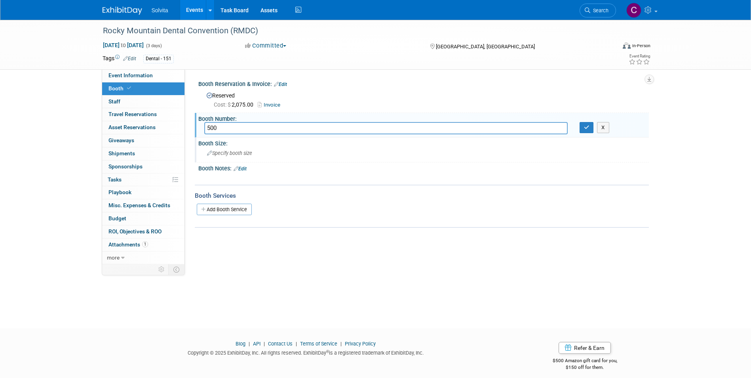
type input "500"
click at [244, 154] on span "Specify booth size" at bounding box center [229, 153] width 45 height 6
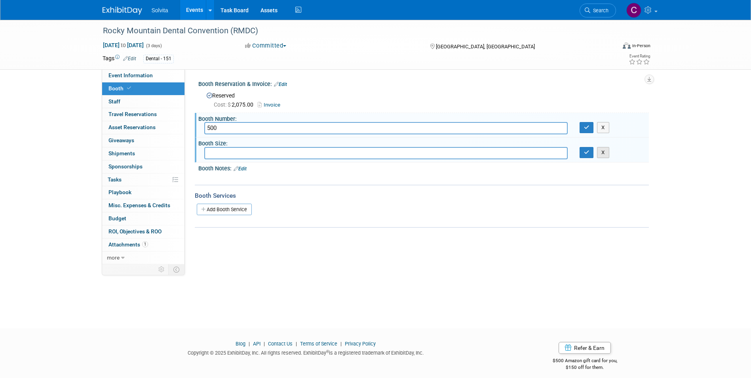
click at [599, 153] on button "X" at bounding box center [603, 152] width 12 height 11
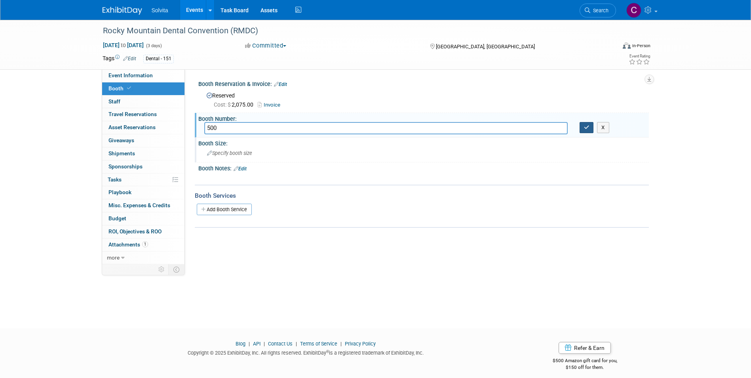
click at [589, 129] on icon "button" at bounding box center [587, 127] width 6 height 5
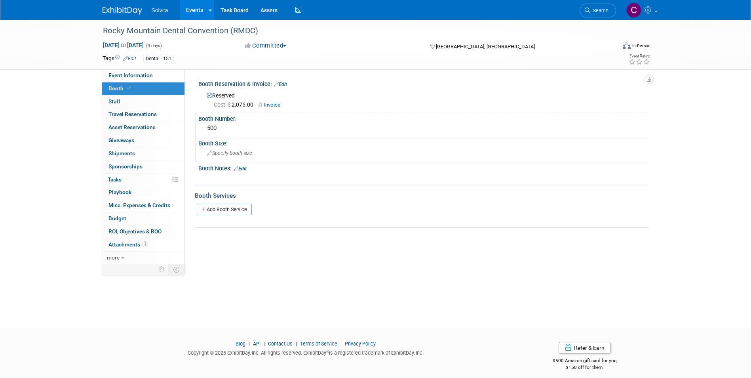
drag, startPoint x: 199, startPoint y: 8, endPoint x: 228, endPoint y: 30, distance: 36.5
click at [199, 8] on link "Events" at bounding box center [194, 10] width 29 height 20
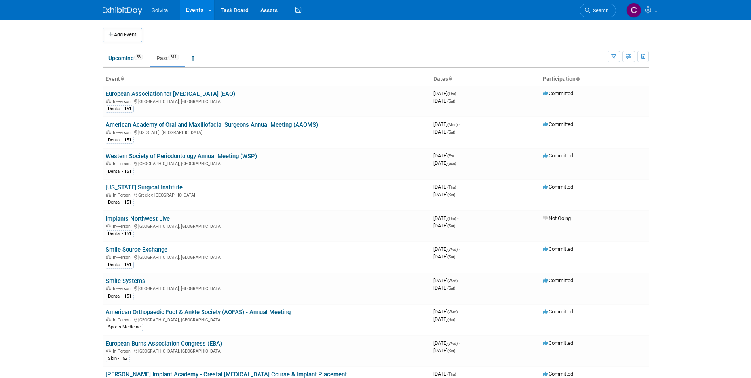
drag, startPoint x: 165, startPoint y: 54, endPoint x: 172, endPoint y: 64, distance: 11.6
click at [165, 54] on link "Past 611" at bounding box center [167, 58] width 34 height 15
click at [120, 58] on link "Upcoming 56" at bounding box center [126, 58] width 46 height 15
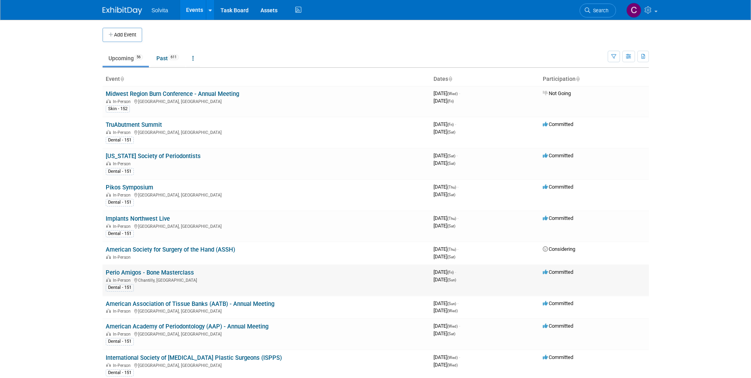
scroll to position [40, 0]
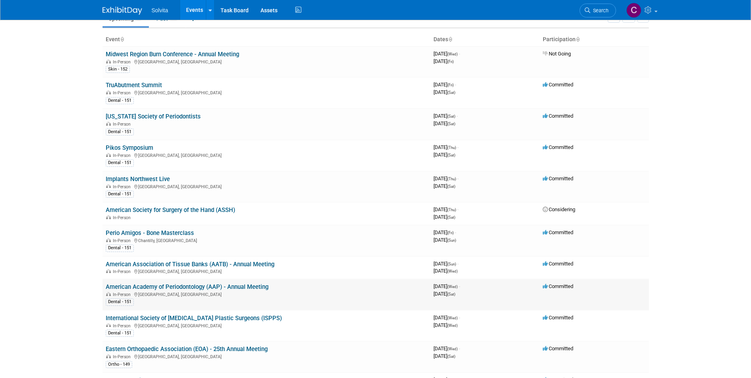
click at [249, 286] on link "American Academy of Periodontology (AAP) - Annual Meeting" at bounding box center [187, 286] width 163 height 7
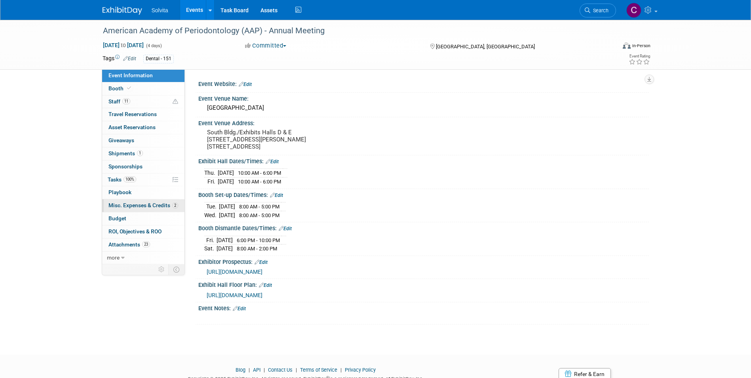
click at [144, 206] on span "Misc. Expenses & Credits 2" at bounding box center [143, 205] width 70 height 6
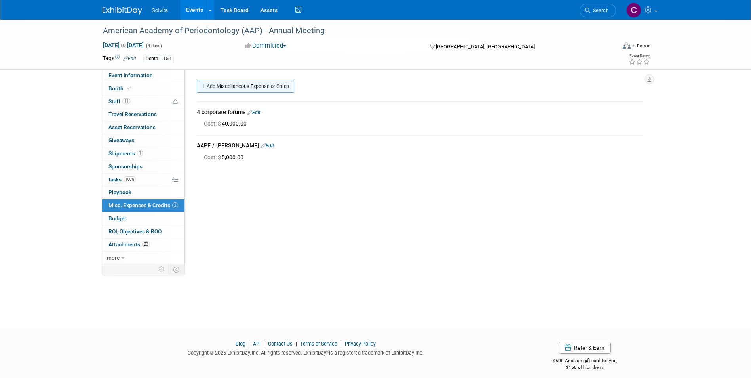
click at [247, 89] on link "Add Miscellaneous Expense or Credit" at bounding box center [245, 86] width 97 height 13
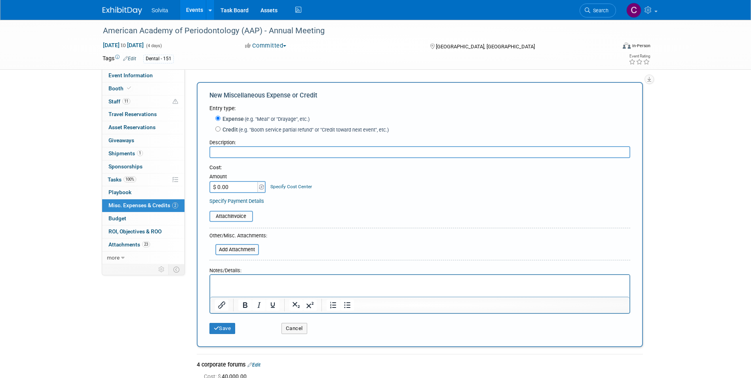
click at [236, 187] on input "$ 0.00" at bounding box center [233, 187] width 49 height 12
type input "$ 750.00"
click at [249, 147] on input "text" at bounding box center [419, 152] width 421 height 12
paste input "1629089198"
type input "1629089198"
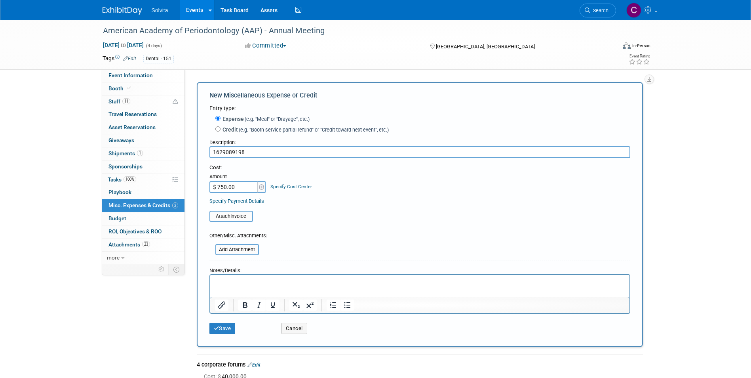
drag, startPoint x: 247, startPoint y: 152, endPoint x: 204, endPoint y: 151, distance: 42.7
click at [204, 151] on div "New Miscellaneous Expense or Credit Entry type: Expense (e.g. "Meal" or "Drayag…" at bounding box center [420, 214] width 446 height 265
click at [247, 149] on input "text" at bounding box center [419, 152] width 421 height 12
paste input "Tickets for our KOL Dr. [PERSON_NAME] & his wife [PERSON_NAME] to the [PERSON_N…"
type input "Tickets for our KOL Dr. [PERSON_NAME] & his wife [PERSON_NAME] to the [PERSON_N…"
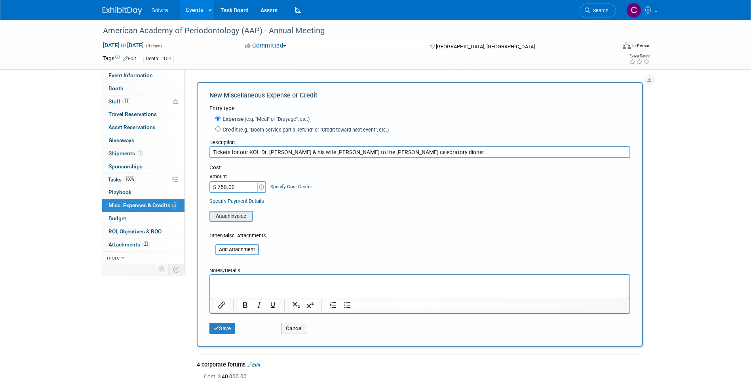
click at [236, 215] on input "file" at bounding box center [205, 215] width 94 height 9
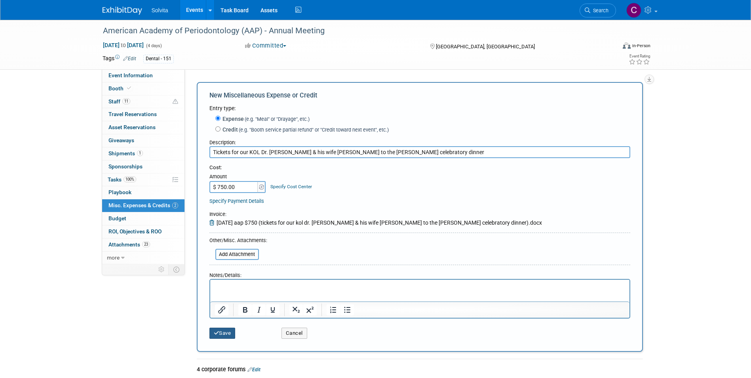
drag, startPoint x: 229, startPoint y: 333, endPoint x: 261, endPoint y: 339, distance: 33.0
click at [229, 333] on button "Save" at bounding box center [222, 332] width 26 height 11
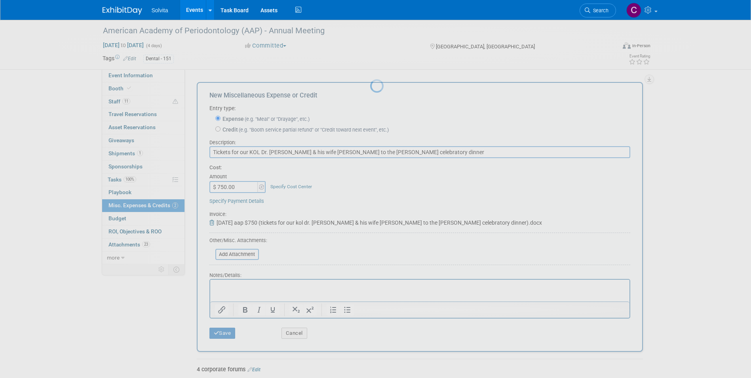
scroll to position [6, 0]
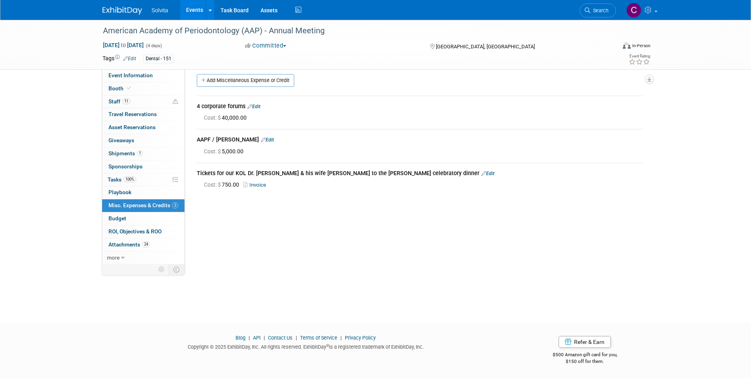
click at [502, 315] on body "Solvita Events Add Event Bulk Upload Events Shareable Event Boards Recently Vie…" at bounding box center [375, 183] width 751 height 378
click at [350, 225] on div "Event Website: Edit Event Venue Name: [GEOGRAPHIC_DATA] Event Venue Address: So…" at bounding box center [417, 160] width 464 height 195
